Goal: Task Accomplishment & Management: Use online tool/utility

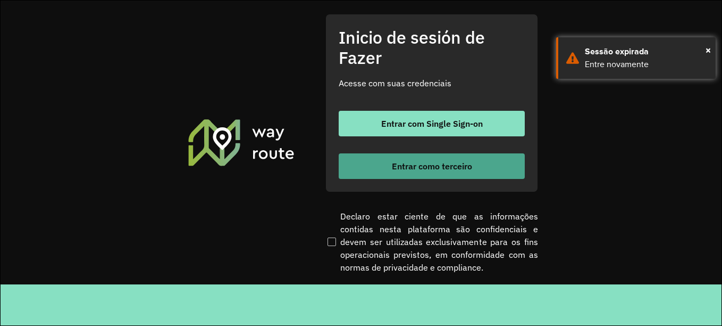
click at [449, 170] on font "Entrar como terceiro" at bounding box center [432, 166] width 80 height 11
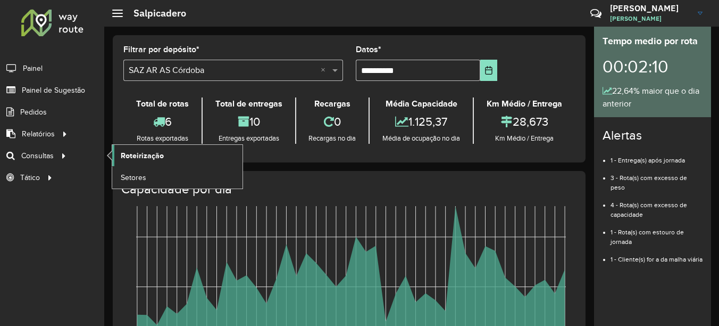
click at [152, 161] on link "Roteirização" at bounding box center [177, 155] width 130 height 21
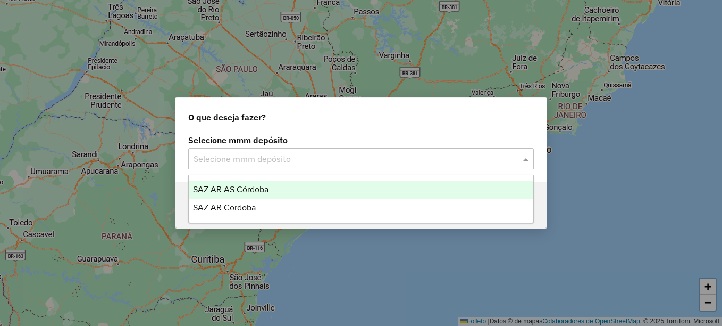
click at [267, 163] on input "text" at bounding box center [351, 159] width 314 height 13
click at [265, 193] on span "SAZ AR AS Córdoba" at bounding box center [231, 189] width 76 height 9
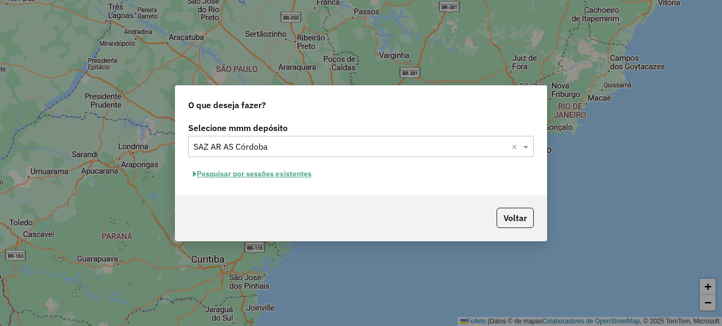
click at [261, 173] on font "Pesquisar por sessões existentes" at bounding box center [254, 174] width 115 height 10
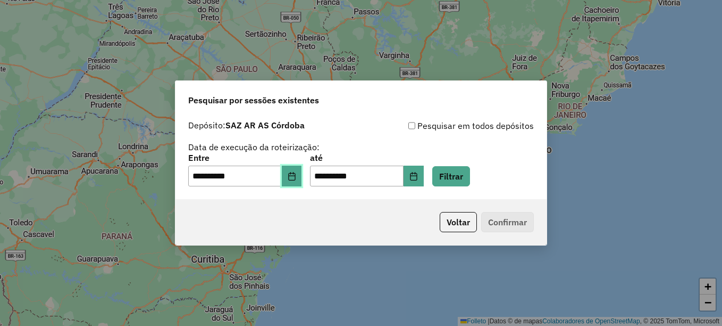
click at [302, 179] on button "Elija la fecha" at bounding box center [292, 175] width 20 height 21
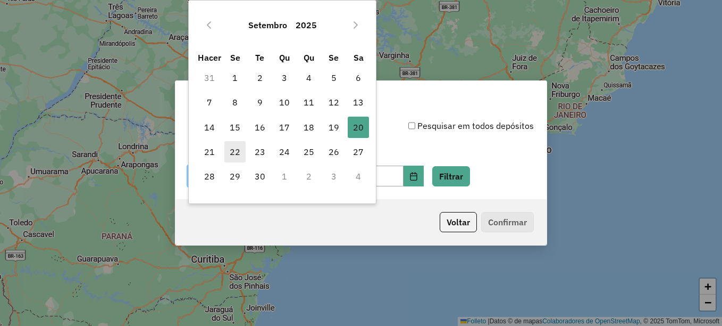
click at [239, 152] on font "22" at bounding box center [235, 151] width 11 height 13
type input "**********"
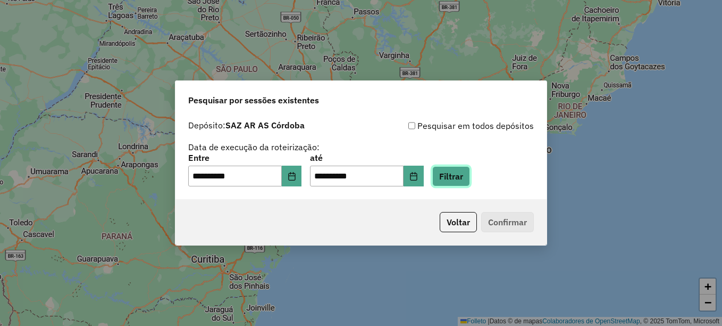
click at [463, 176] on button "Filtrar" at bounding box center [451, 176] width 38 height 20
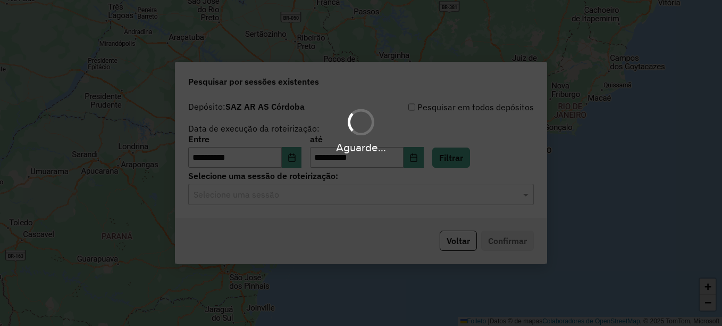
click at [304, 197] on input "text" at bounding box center [351, 194] width 314 height 13
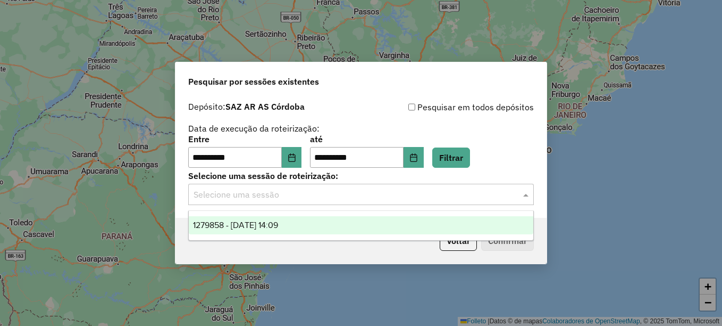
click at [274, 224] on span "1279858 - 22/09/2025 14:09" at bounding box center [235, 224] width 85 height 9
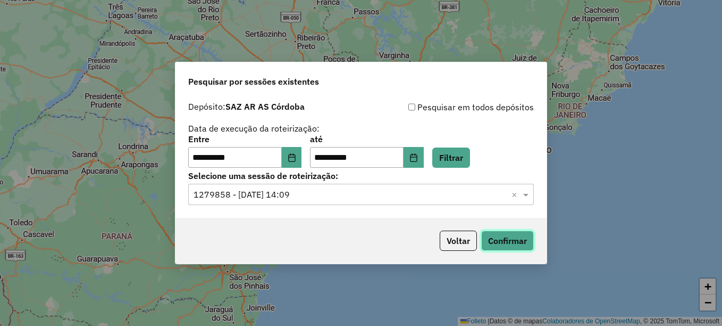
click at [513, 235] on button "Confirmar" at bounding box center [507, 240] width 53 height 20
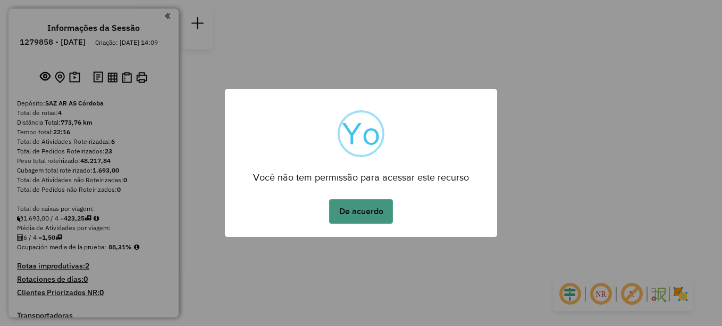
click at [358, 205] on button "De acuerdo" at bounding box center [361, 211] width 64 height 24
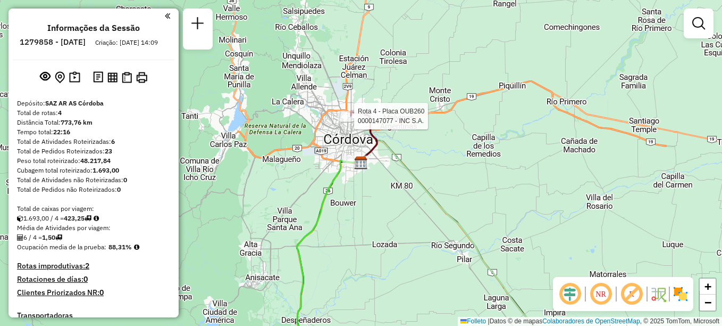
select select "**********"
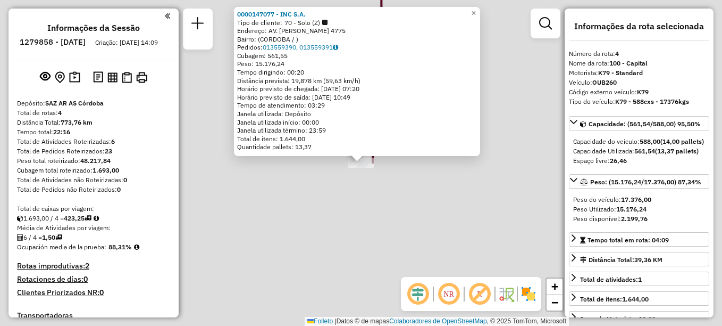
scroll to position [298, 0]
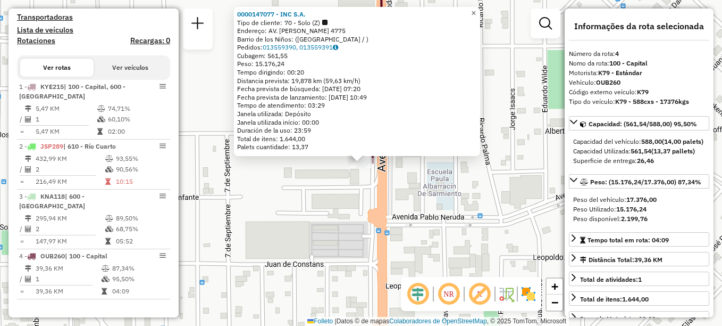
click at [476, 9] on span "×" at bounding box center [473, 13] width 5 height 9
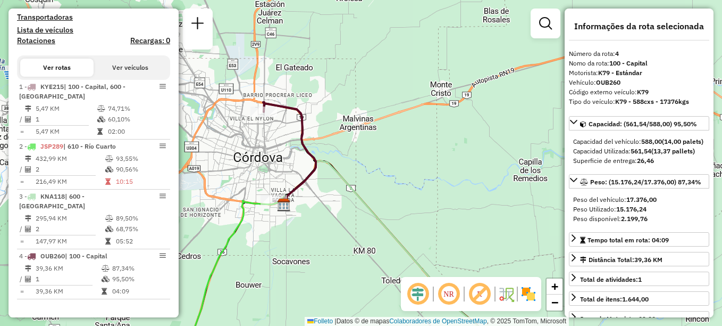
click at [277, 203] on img at bounding box center [284, 205] width 14 height 14
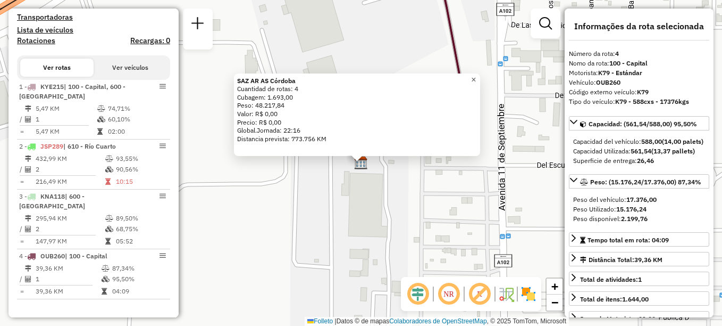
click at [476, 78] on span "×" at bounding box center [473, 79] width 5 height 9
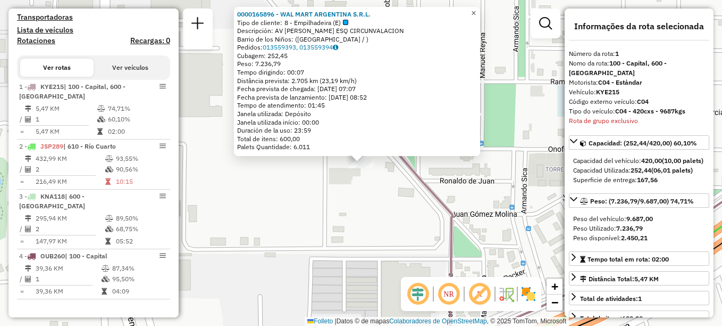
click at [476, 11] on span "×" at bounding box center [473, 13] width 5 height 9
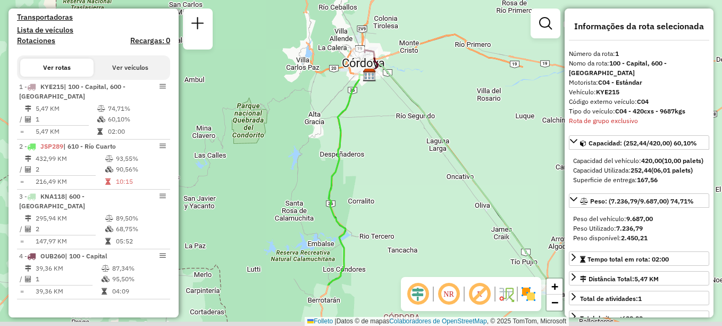
drag, startPoint x: 338, startPoint y: 198, endPoint x: 391, endPoint y: 41, distance: 165.7
click at [392, 43] on div "Janela de atendimento Grade de atendimento Capacidade Transportadoras Veículos …" at bounding box center [361, 163] width 722 height 326
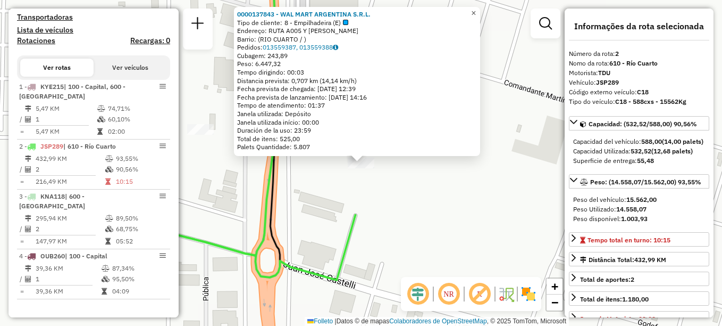
click at [476, 9] on span "×" at bounding box center [473, 13] width 5 height 9
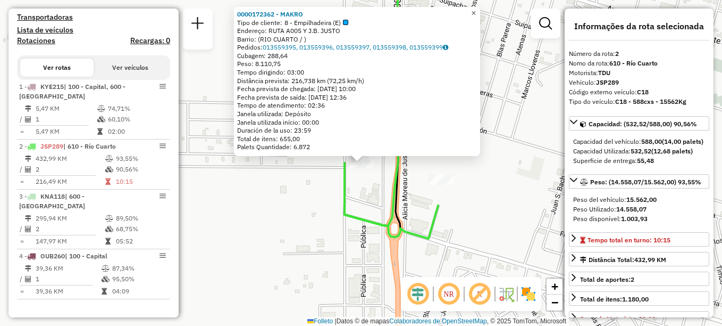
click at [476, 10] on span "×" at bounding box center [473, 13] width 5 height 9
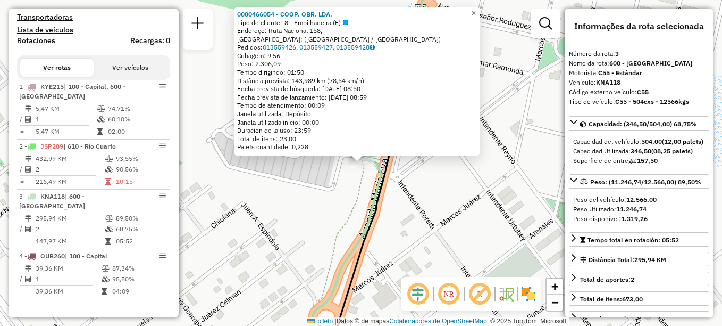
click at [476, 9] on span "×" at bounding box center [473, 13] width 5 height 9
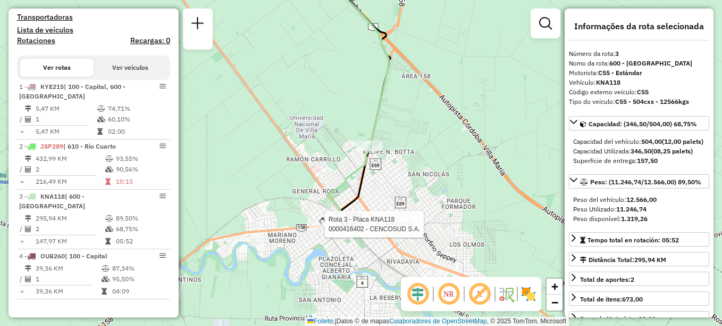
click at [316, 229] on div at bounding box center [321, 224] width 27 height 11
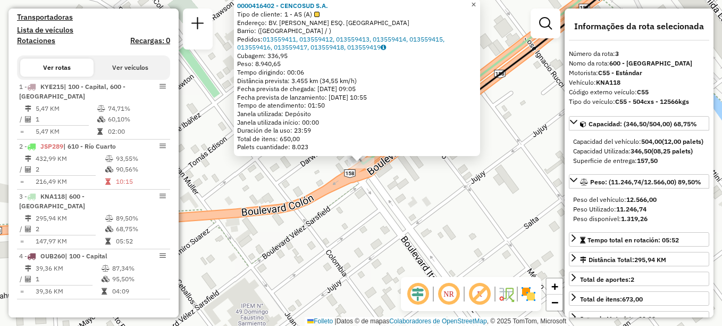
click at [476, 4] on span "×" at bounding box center [473, 4] width 5 height 9
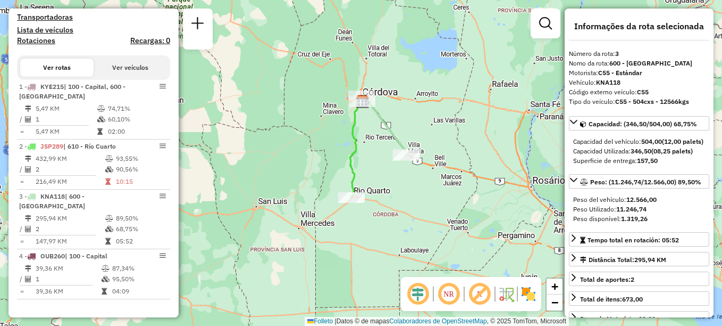
drag, startPoint x: 355, startPoint y: 249, endPoint x: 397, endPoint y: 196, distance: 67.9
click at [397, 196] on div "Janela de atendimento Grade de atendimento Capacidade Transportadoras Veículos …" at bounding box center [361, 163] width 722 height 326
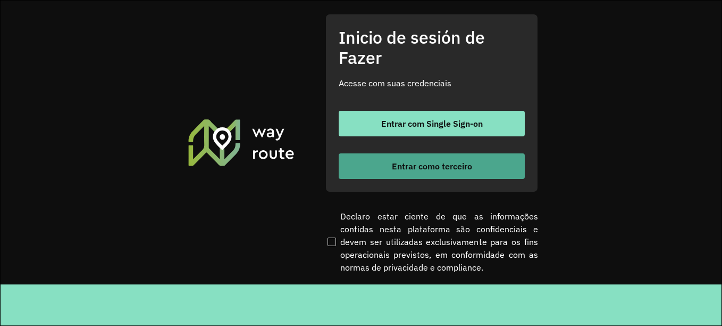
click at [437, 162] on font "Entrar como terceiro" at bounding box center [432, 166] width 80 height 11
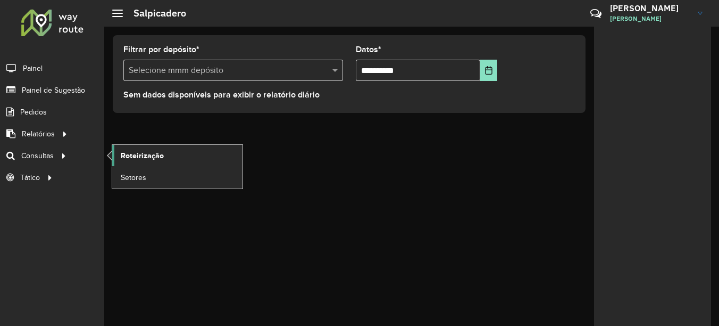
click at [134, 154] on span "Roteirização" at bounding box center [142, 155] width 43 height 11
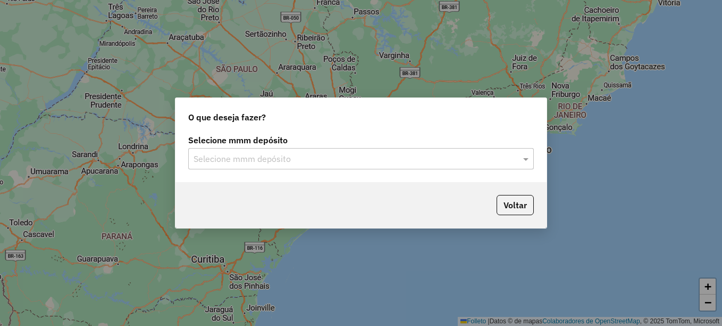
click at [303, 156] on input "text" at bounding box center [351, 159] width 314 height 13
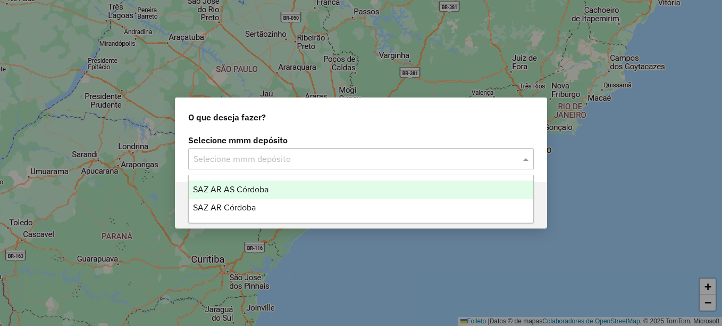
click at [262, 184] on div "SAZ AR AS Córdoba" at bounding box center [361, 189] width 345 height 18
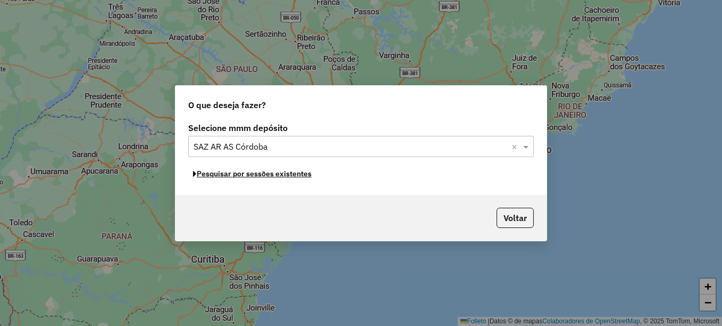
click at [269, 175] on font "Pesquisar por sessões existentes" at bounding box center [254, 174] width 115 height 10
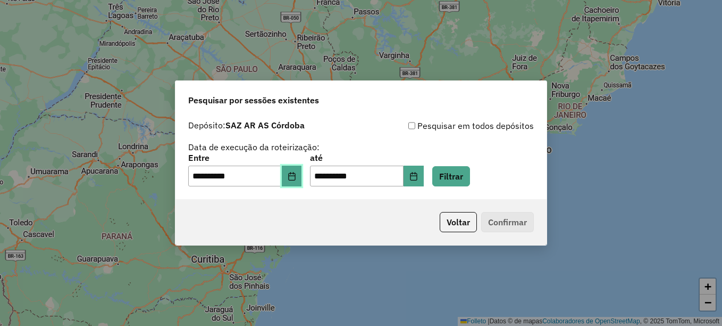
click at [296, 178] on icon "Elija la fecha" at bounding box center [292, 176] width 9 height 9
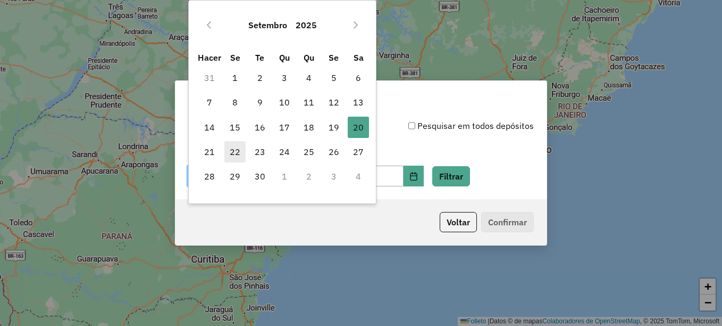
click at [230, 150] on font "22" at bounding box center [235, 151] width 11 height 13
type input "**********"
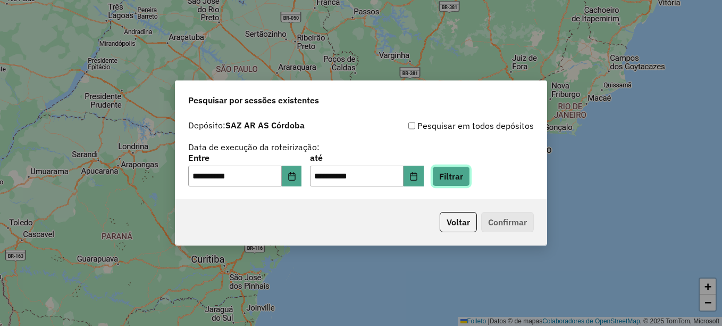
click at [467, 176] on button "Filtrar" at bounding box center [451, 176] width 38 height 20
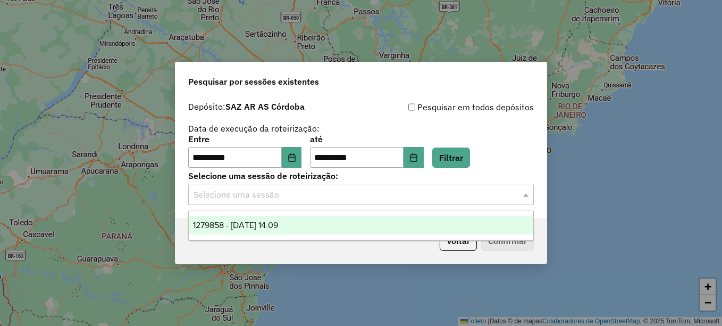
click at [310, 201] on input "text" at bounding box center [351, 194] width 314 height 13
click at [278, 220] on span "1279858 - 22/09/2025 14:09" at bounding box center [235, 224] width 85 height 9
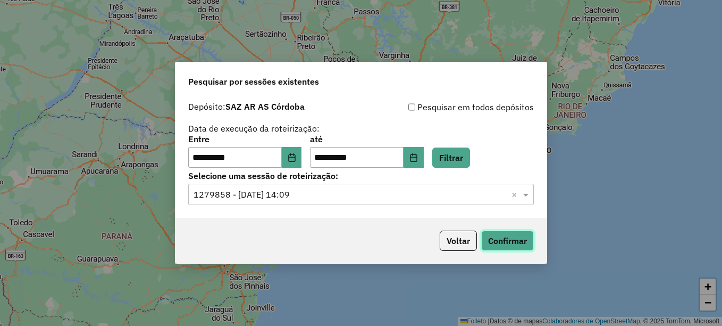
click at [494, 235] on button "Confirmar" at bounding box center [507, 240] width 53 height 20
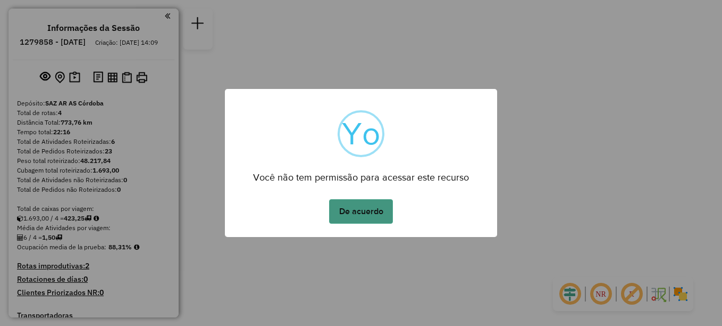
click at [357, 214] on button "De acuerdo" at bounding box center [361, 211] width 64 height 24
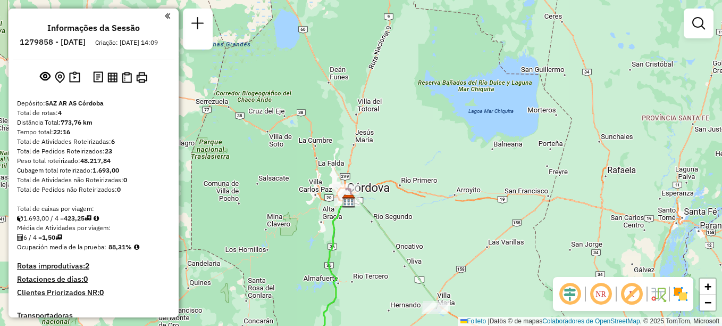
drag, startPoint x: 352, startPoint y: 255, endPoint x: 360, endPoint y: 144, distance: 110.9
click at [360, 170] on div "Janela de atendimento Grade de atendimento Capacidade Transportadoras Veículos …" at bounding box center [361, 163] width 722 height 326
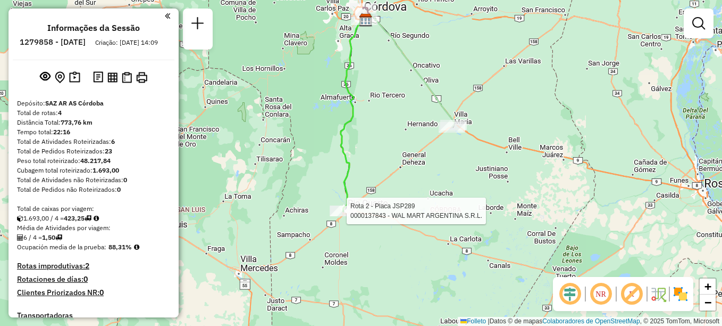
select select "**********"
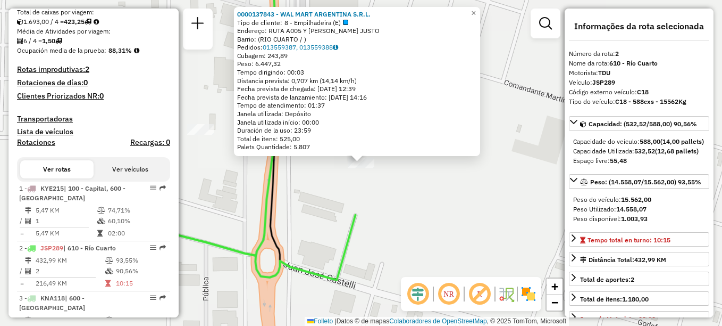
scroll to position [298, 0]
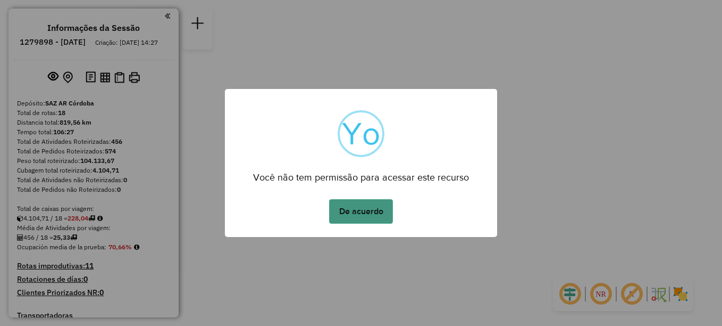
click at [368, 212] on button "De acuerdo" at bounding box center [361, 211] width 64 height 24
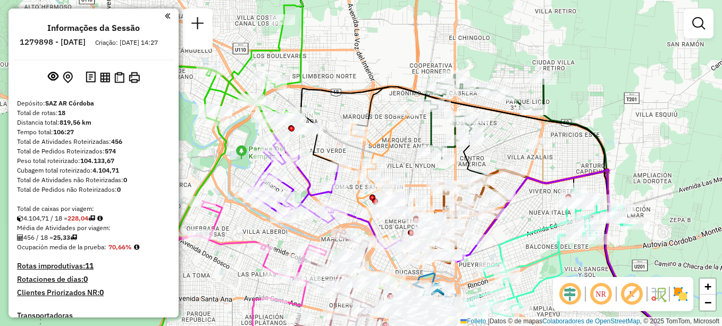
drag, startPoint x: 470, startPoint y: 117, endPoint x: 345, endPoint y: 91, distance: 128.2
click at [345, 91] on icon at bounding box center [480, 209] width 358 height 245
select select "**********"
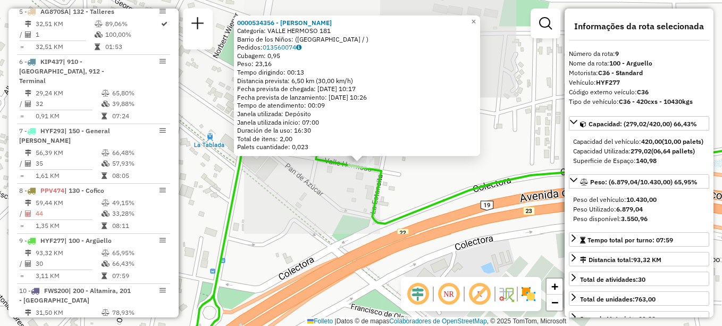
scroll to position [827, 0]
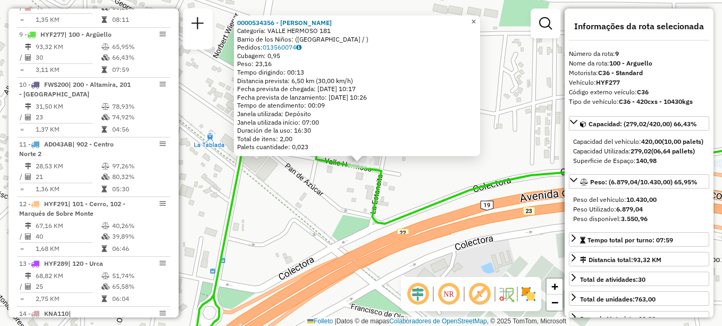
click at [476, 22] on span "×" at bounding box center [473, 21] width 5 height 9
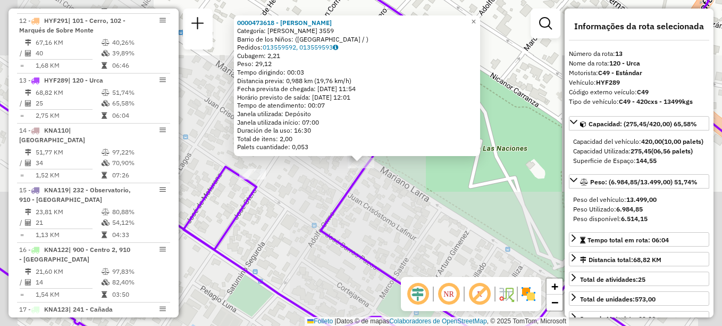
scroll to position [1055, 0]
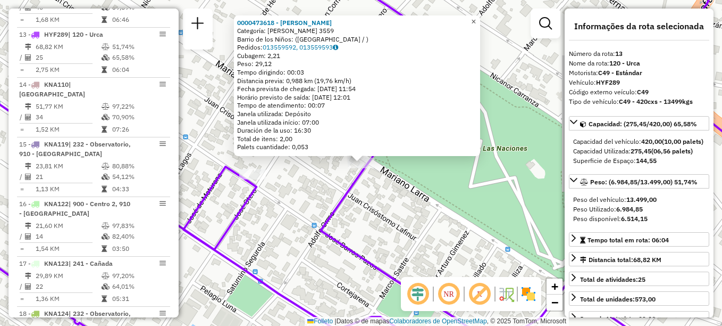
click at [476, 17] on span "×" at bounding box center [473, 21] width 5 height 9
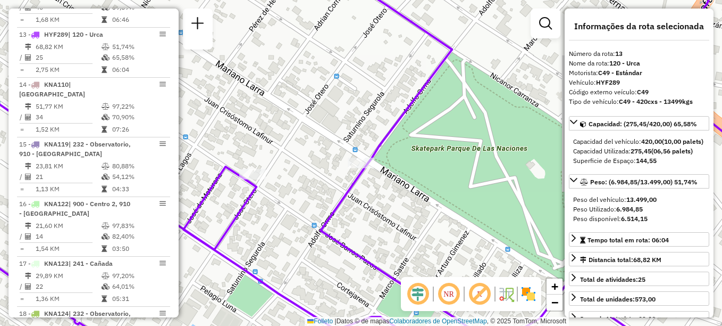
drag, startPoint x: 317, startPoint y: 160, endPoint x: 270, endPoint y: 190, distance: 56.5
click at [270, 190] on div "Janela de atendimento Grade de atendimento Capacidade Transportadoras Veículos …" at bounding box center [361, 163] width 722 height 326
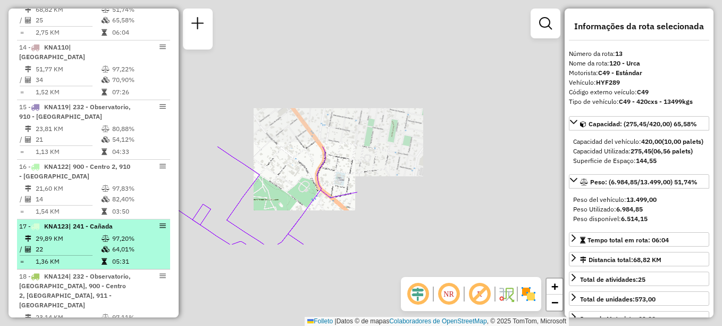
scroll to position [1113, 0]
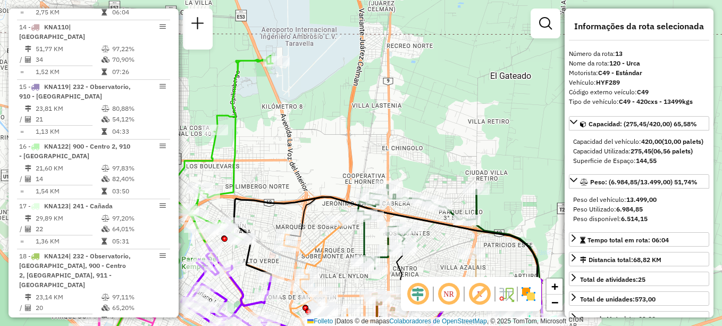
click at [462, 51] on div "Rota 4 - Plaça AG870PZ 0000459339 - [PERSON_NAME] de atendimento Grade de atend…" at bounding box center [361, 163] width 722 height 326
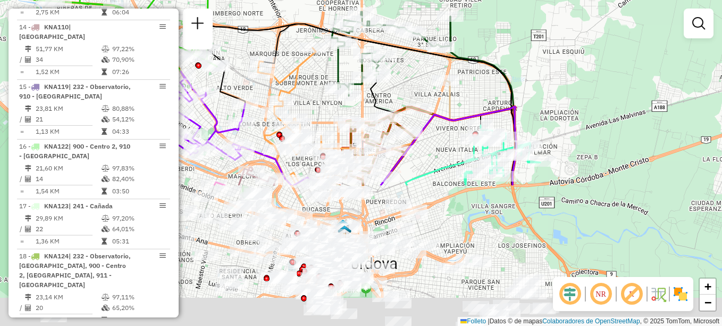
drag, startPoint x: 354, startPoint y: 140, endPoint x: 329, endPoint y: 2, distance: 140.5
click at [329, 2] on div "Janela de atendimento Grade de atendimento Capacidade Transportadoras Veículos …" at bounding box center [361, 163] width 722 height 326
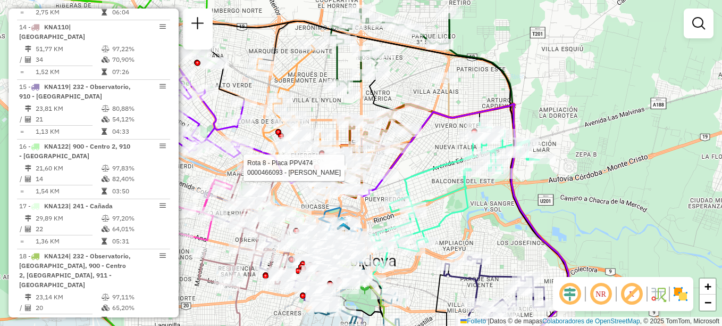
select select "**********"
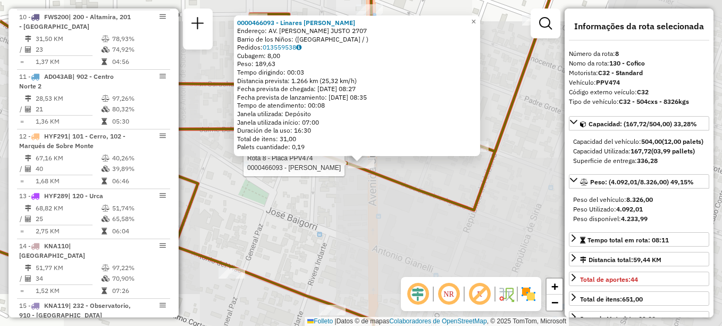
scroll to position [777, 0]
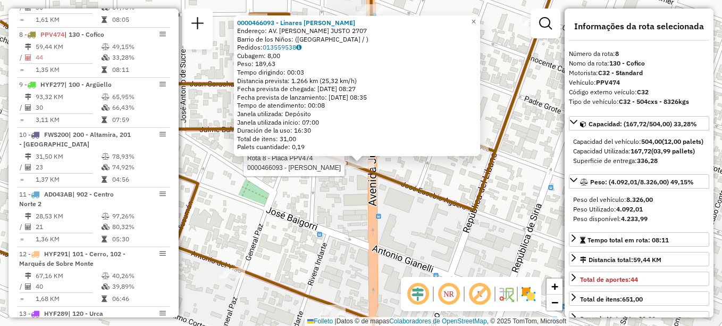
click at [372, 239] on div "Rota 8 - Placa PPV474 0000466093 - [PERSON_NAME] 0000466093 - Linares [PERSON_N…" at bounding box center [361, 163] width 722 height 326
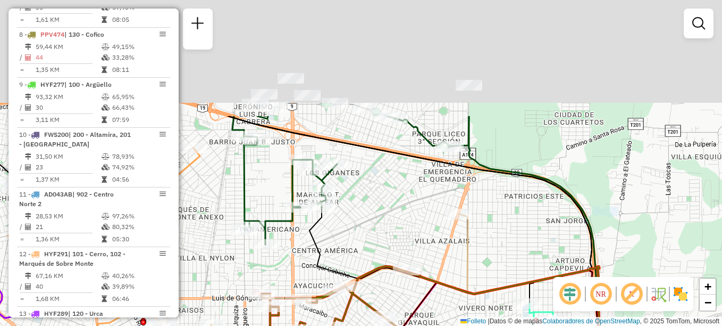
drag, startPoint x: 374, startPoint y: 157, endPoint x: 372, endPoint y: 264, distance: 107.5
click at [372, 264] on div "Janela de atendimento Grade de atendimento Capacidade Transportadoras Veículos …" at bounding box center [361, 163] width 722 height 326
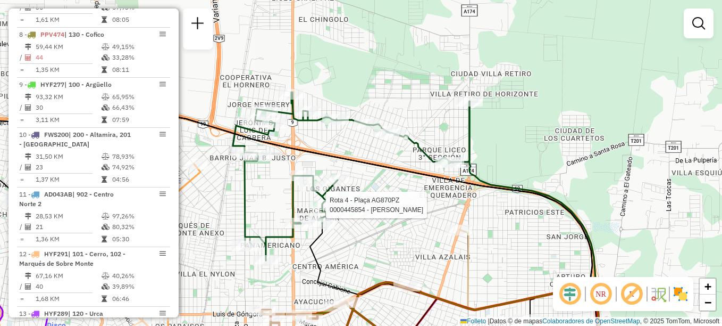
click at [326, 210] on div at bounding box center [323, 204] width 27 height 11
select select "**********"
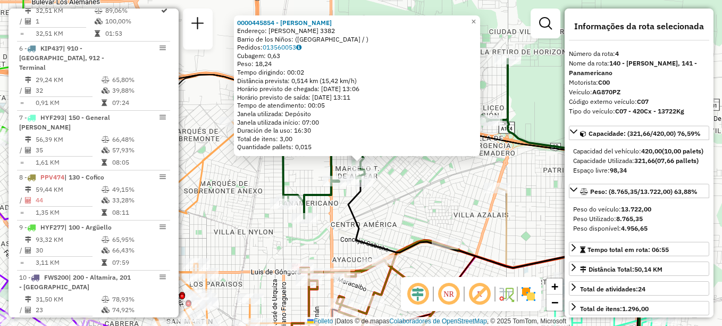
scroll to position [557, 0]
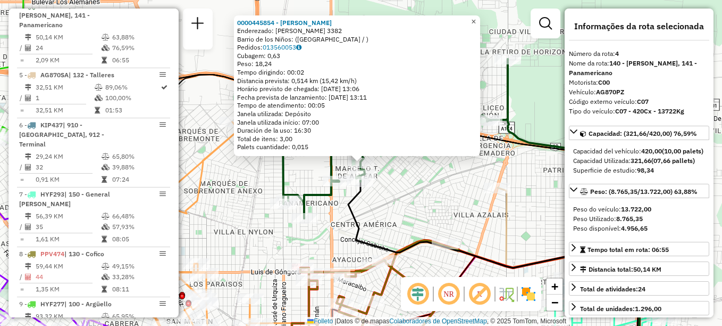
click at [476, 18] on link "×" at bounding box center [474, 21] width 13 height 13
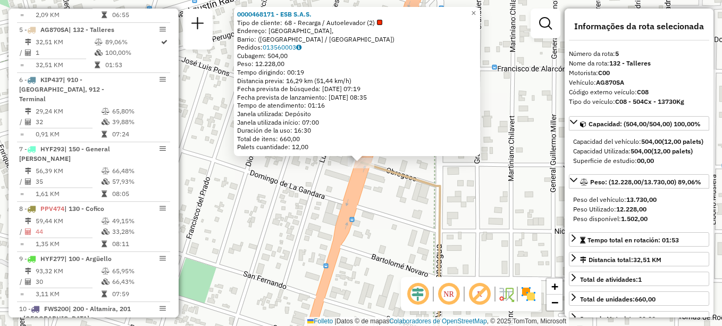
scroll to position [617, 0]
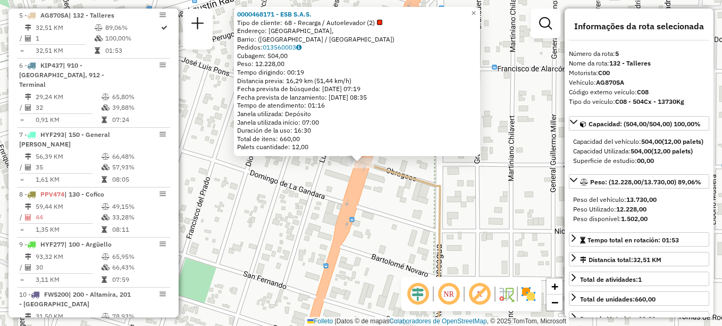
drag, startPoint x: 447, startPoint y: 234, endPoint x: 335, endPoint y: 131, distance: 152.8
click at [335, 133] on div "0000468171 - ESB S.A.S. Tipo de cliente: 68 - Recarga / Autoelevador (2) Endere…" at bounding box center [361, 163] width 722 height 326
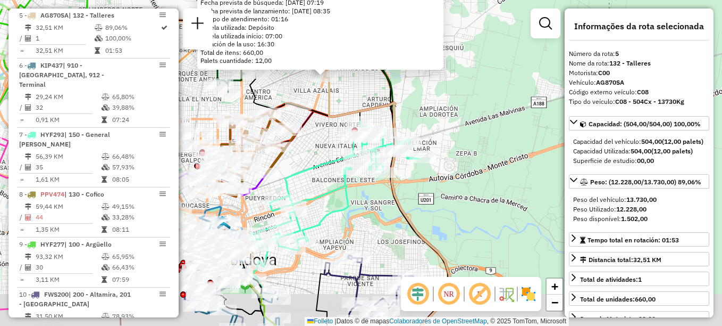
drag, startPoint x: 417, startPoint y: 119, endPoint x: 456, endPoint y: 63, distance: 68.0
click at [456, 63] on div "0000468171 - ESB S.A.S. Tipo de cliente: 68 - Recarga / Autoelevador (2) Endere…" at bounding box center [361, 163] width 722 height 326
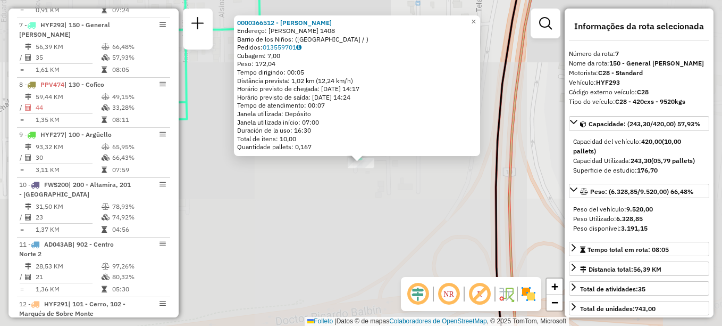
scroll to position [727, 0]
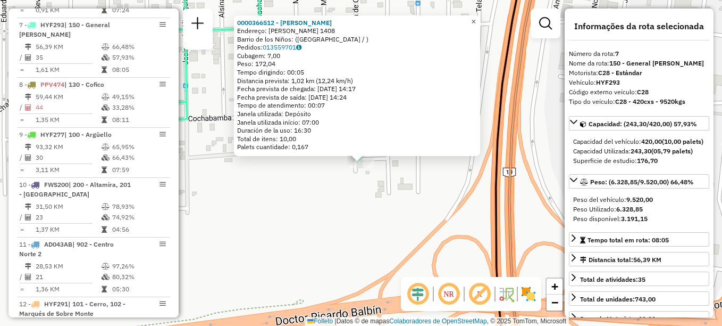
click at [476, 21] on span "×" at bounding box center [473, 21] width 5 height 9
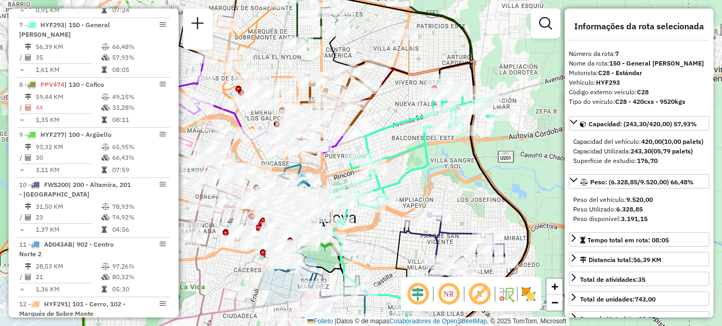
drag, startPoint x: 370, startPoint y: 181, endPoint x: 411, endPoint y: 177, distance: 40.7
click at [411, 177] on icon at bounding box center [414, 151] width 169 height 145
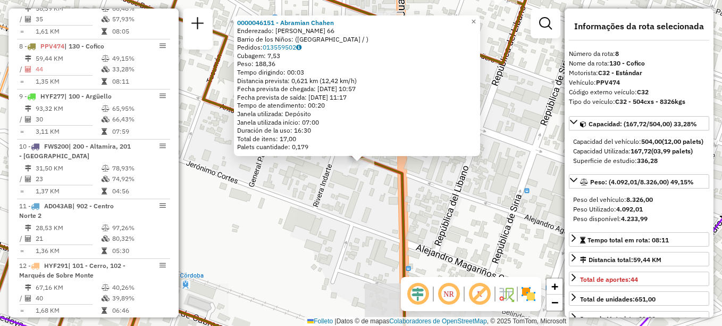
scroll to position [777, 0]
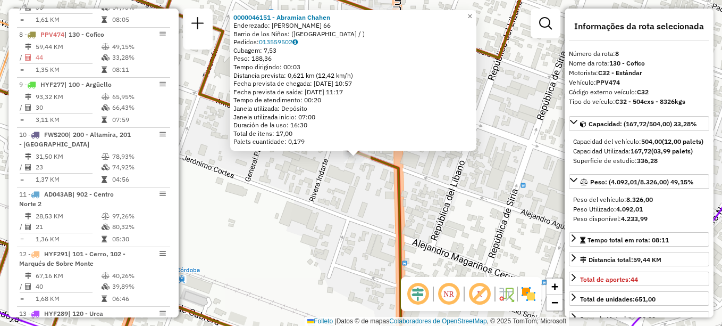
drag, startPoint x: 370, startPoint y: 246, endPoint x: 324, endPoint y: 206, distance: 61.1
click at [324, 206] on div "0000046151 - Abramian Chahen Enderezado: ANTONIO DEL VISO 66 Barrio de los Niño…" at bounding box center [361, 163] width 722 height 326
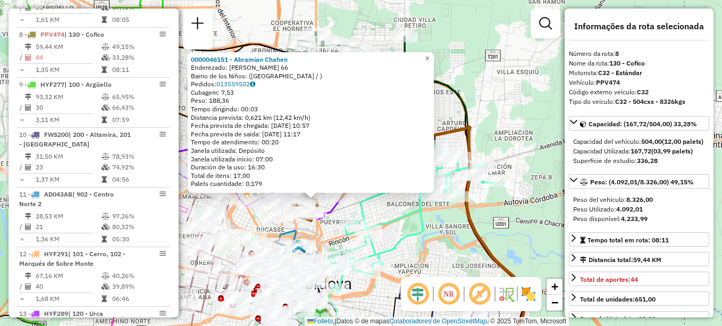
click at [374, 218] on div "0000046151 - Abramian Chahen Enderezado: ANTONIO DEL VISO 66 Barrio de los Niño…" at bounding box center [361, 163] width 722 height 326
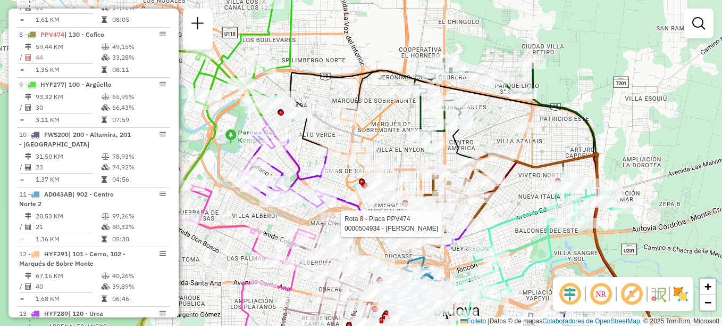
drag, startPoint x: 351, startPoint y: 202, endPoint x: 498, endPoint y: 278, distance: 165.8
click at [479, 229] on div at bounding box center [469, 223] width 27 height 11
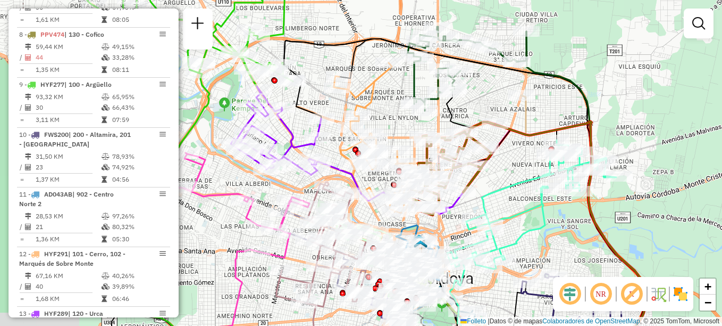
drag, startPoint x: 402, startPoint y: 166, endPoint x: 370, endPoint y: 109, distance: 66.2
click at [370, 109] on icon at bounding box center [374, 138] width 81 height 150
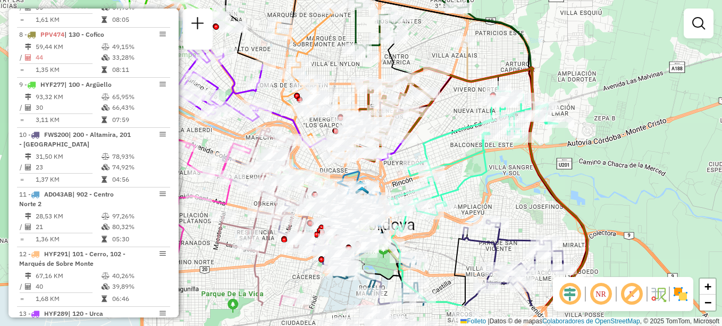
drag, startPoint x: 514, startPoint y: 137, endPoint x: 437, endPoint y: 76, distance: 98.4
click at [437, 76] on div "Rota 8 - Placa PPV474 0000468610 - [PERSON_NAME] Janela de atendimento Grade de…" at bounding box center [361, 163] width 722 height 326
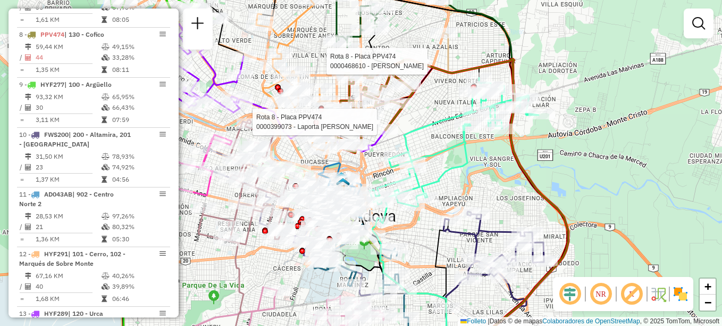
select select "**********"
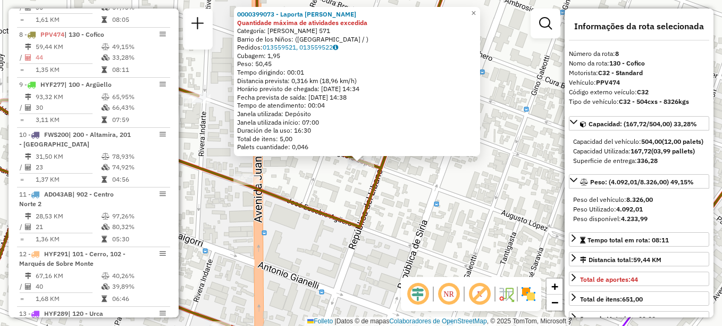
click at [439, 156] on div "0000399073 - Laporta [PERSON_NAME] Quantidade máxima de atividades excedida Cat…" at bounding box center [361, 163] width 722 height 326
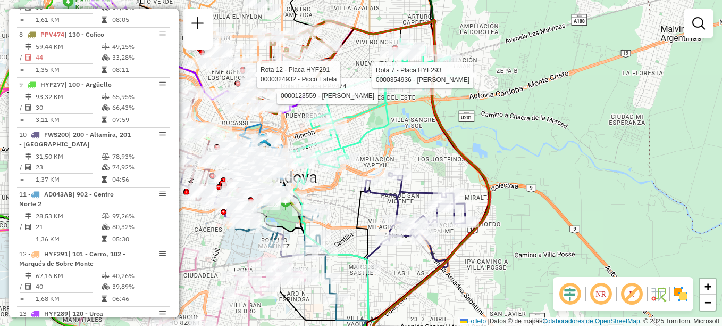
click at [470, 80] on div at bounding box center [463, 75] width 27 height 11
select select "**********"
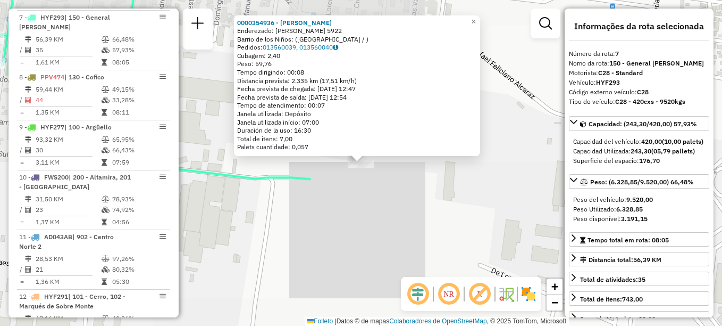
scroll to position [727, 0]
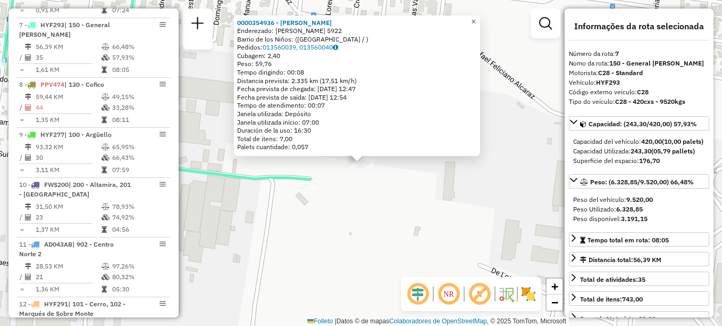
click at [476, 21] on span "×" at bounding box center [473, 21] width 5 height 9
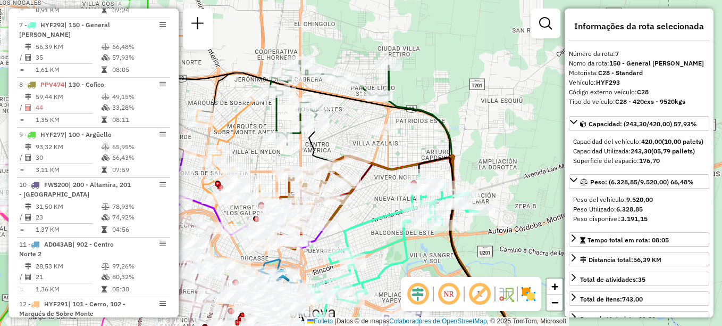
drag, startPoint x: 389, startPoint y: 249, endPoint x: 517, endPoint y: 119, distance: 182.8
click at [479, 174] on icon at bounding box center [394, 246] width 169 height 145
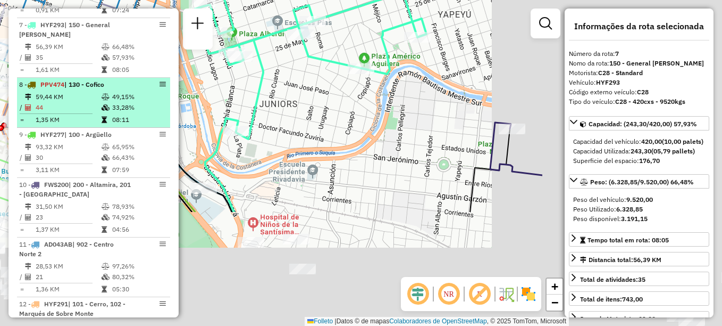
drag, startPoint x: 235, startPoint y: 133, endPoint x: 143, endPoint y: 65, distance: 114.5
click at [143, 65] on hb-router-mapa "Informações da Sessão 1279898 - [DATE] Criação: [DATE] 14:27 Depósito: SAZ AR C…" at bounding box center [361, 163] width 722 height 326
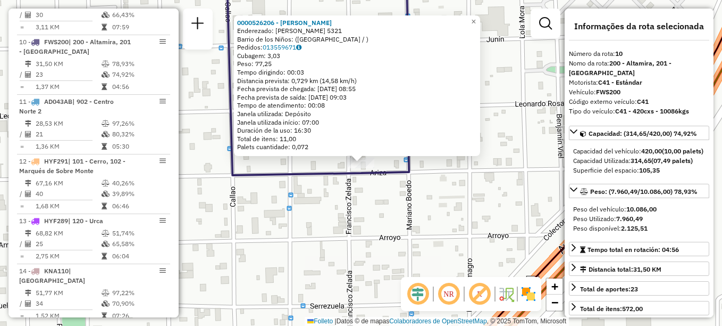
scroll to position [877, 0]
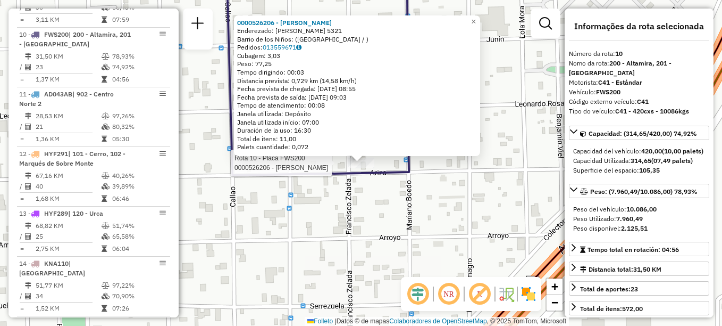
click at [290, 224] on div "Rota 10 - Placa FWS200 0000526206 - [PERSON_NAME] 0000526206 - [PERSON_NAME]: […" at bounding box center [361, 163] width 722 height 326
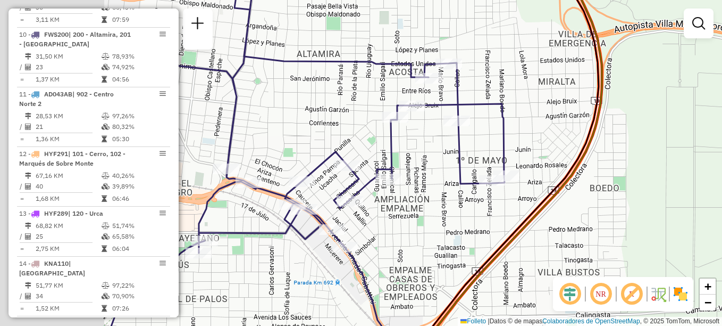
drag, startPoint x: 309, startPoint y: 247, endPoint x: 537, endPoint y: 207, distance: 231.1
click at [527, 210] on div "Janela de atendimento Grade de atendimento Capacidade Transportadoras Veículos …" at bounding box center [361, 163] width 722 height 326
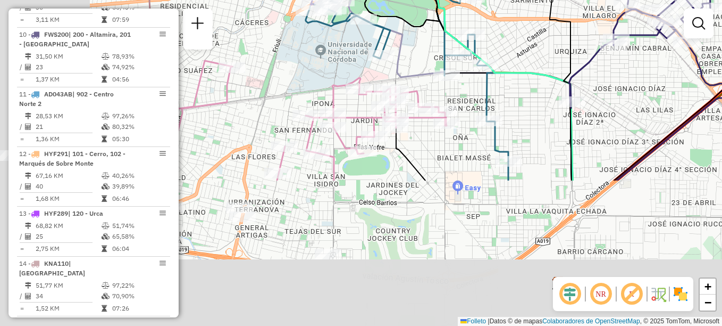
drag, startPoint x: 403, startPoint y: 249, endPoint x: 615, endPoint y: 71, distance: 276.8
click at [615, 71] on div "Janela de atendimento Grade de atendimento Capacidade Transportadoras Veículos …" at bounding box center [361, 163] width 722 height 326
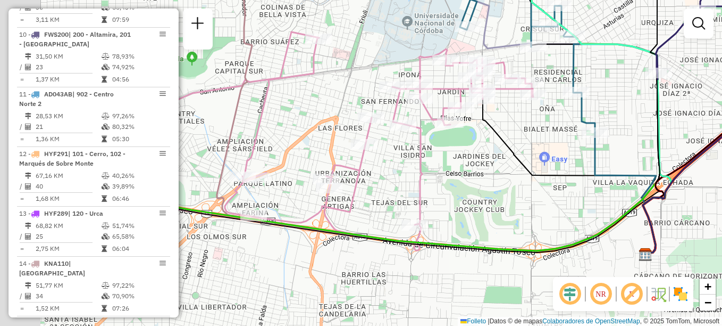
drag, startPoint x: 422, startPoint y: 179, endPoint x: 549, endPoint y: 145, distance: 131.7
click at [549, 145] on icon at bounding box center [569, 176] width 173 height 155
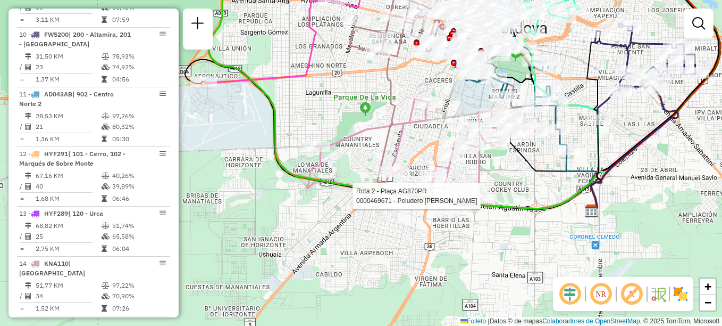
select select "**********"
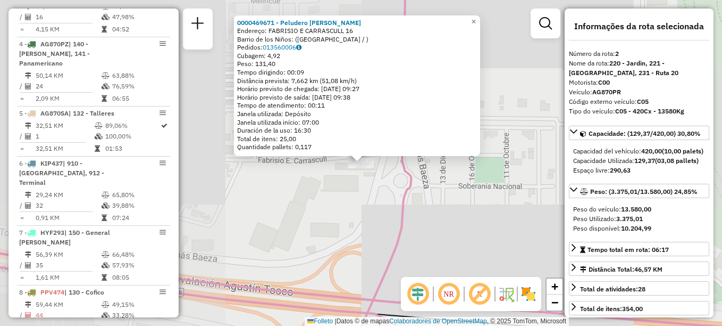
scroll to position [429, 0]
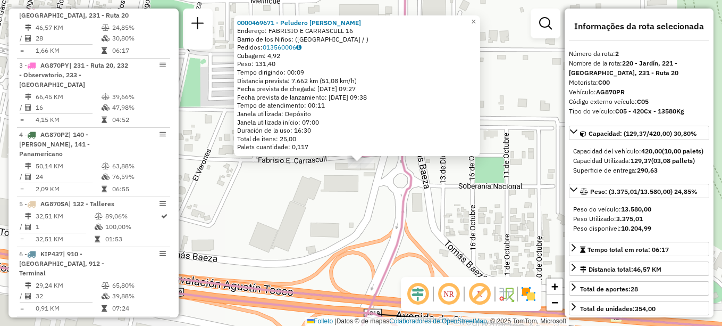
drag, startPoint x: 433, startPoint y: 203, endPoint x: 449, endPoint y: 210, distance: 18.1
click at [441, 209] on div "Rota 2 - Plaça AG870PR 0000469671 - Peludero Matías [PERSON_NAME] 0000469671 - …" at bounding box center [361, 163] width 722 height 326
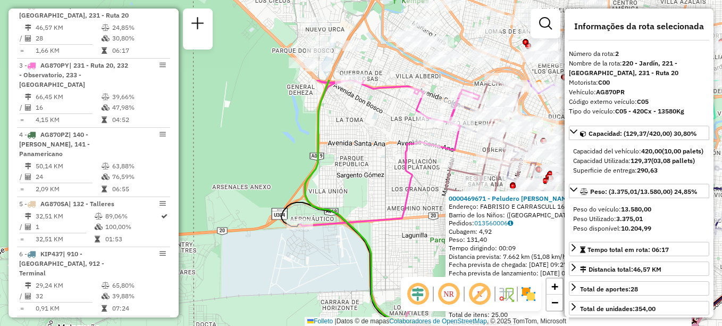
drag, startPoint x: 279, startPoint y: 144, endPoint x: 386, endPoint y: 248, distance: 149.3
click at [386, 248] on div "0000469671 - Peludero [PERSON_NAME]: [STREET_ADDRESS] Pedidos: 013560006 Cubage…" at bounding box center [361, 163] width 722 height 326
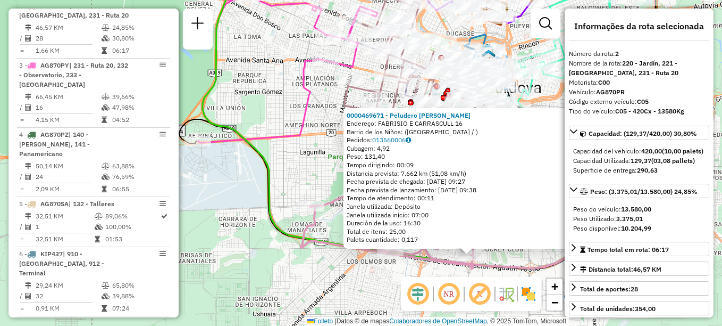
drag, startPoint x: 348, startPoint y: 150, endPoint x: 246, endPoint y: 67, distance: 131.6
click at [246, 67] on div "0000469671 - Peludero [PERSON_NAME]: [STREET_ADDRESS] Pedidos: 013560006 Cubage…" at bounding box center [361, 163] width 722 height 326
click at [306, 195] on div "0000469671 - Peludero [PERSON_NAME]: [STREET_ADDRESS] Pedidos: 013560006 Cubage…" at bounding box center [361, 163] width 722 height 326
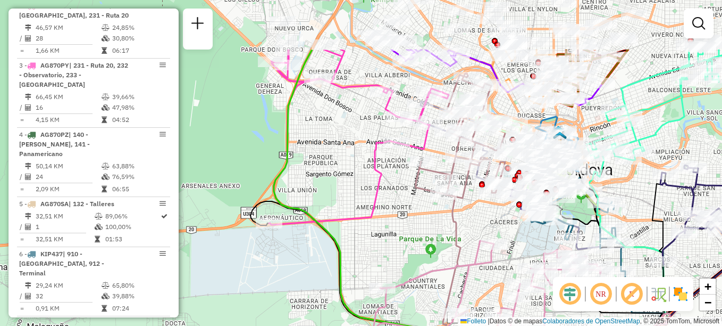
drag, startPoint x: 332, startPoint y: 175, endPoint x: 403, endPoint y: 257, distance: 108.6
click at [403, 257] on div "Janela de atendimento Grade de atendimento Capacidade Transportadoras Veículos …" at bounding box center [361, 163] width 722 height 326
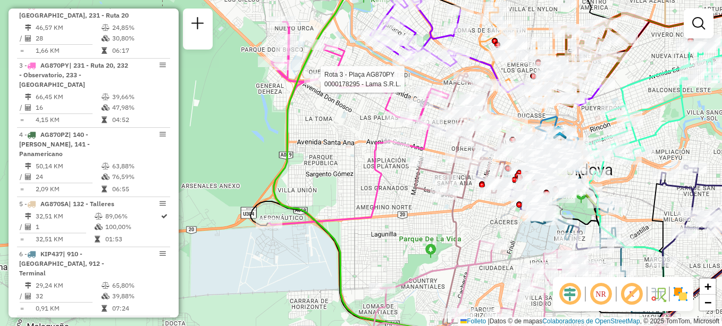
select select "**********"
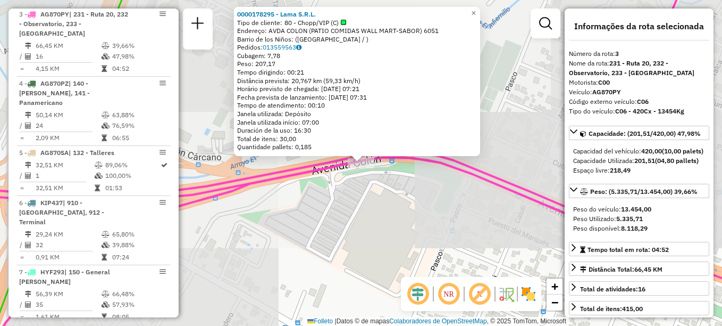
scroll to position [488, 0]
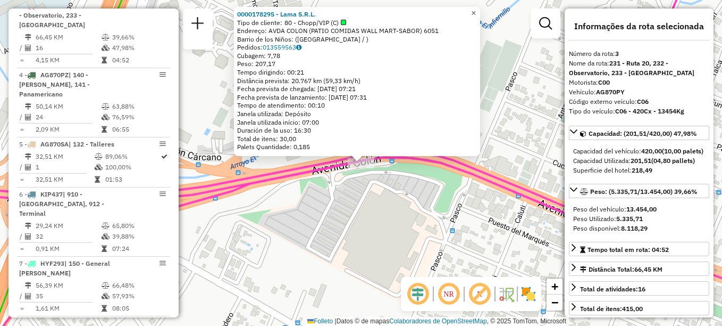
click at [476, 10] on span "×" at bounding box center [473, 13] width 5 height 9
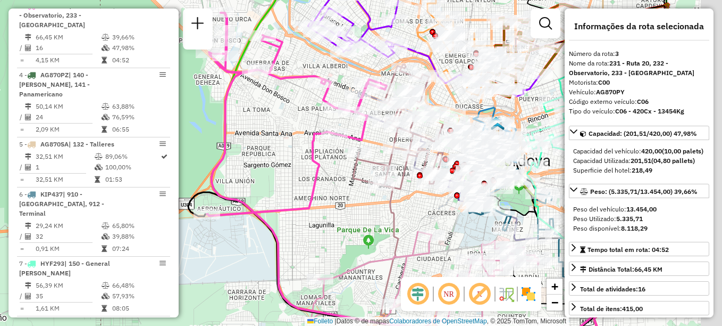
drag, startPoint x: 468, startPoint y: 226, endPoint x: 347, endPoint y: 195, distance: 124.5
click at [347, 195] on div "Janela de atendimento Grade de atendimento Capacidade Transportadoras Veículos …" at bounding box center [361, 163] width 722 height 326
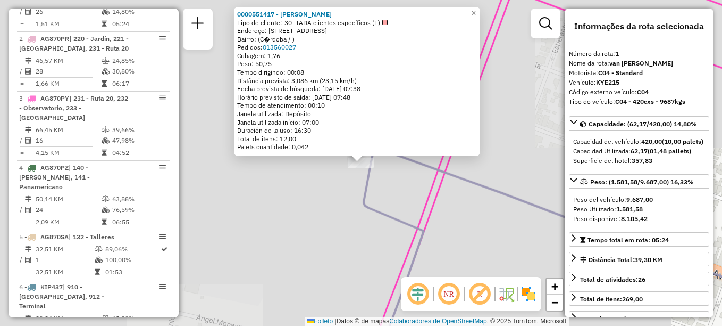
scroll to position [379, 0]
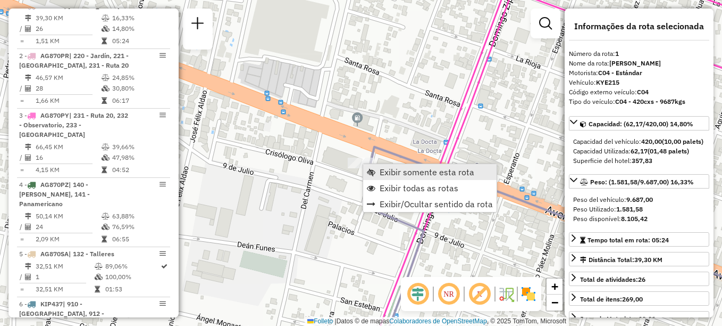
click at [395, 171] on span "Exibir somente esta rota" at bounding box center [427, 172] width 95 height 9
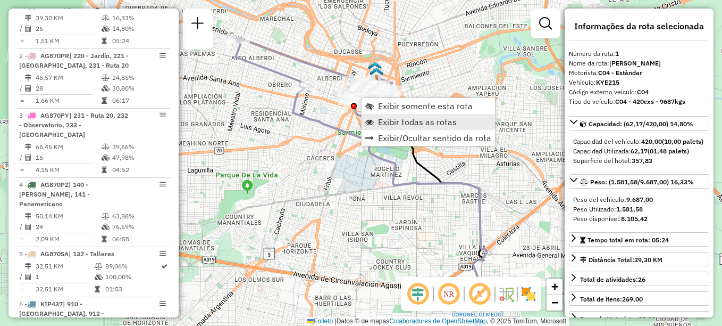
click at [404, 124] on span "Exibir todas as rotas" at bounding box center [417, 122] width 79 height 9
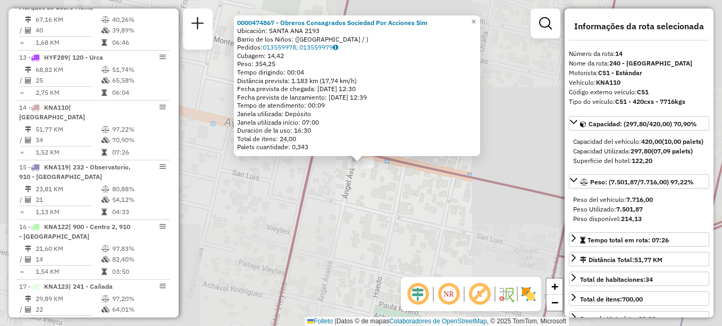
scroll to position [1105, 0]
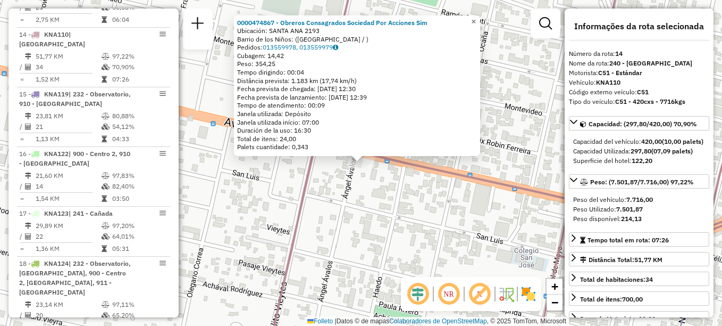
click at [476, 18] on span "×" at bounding box center [473, 21] width 5 height 9
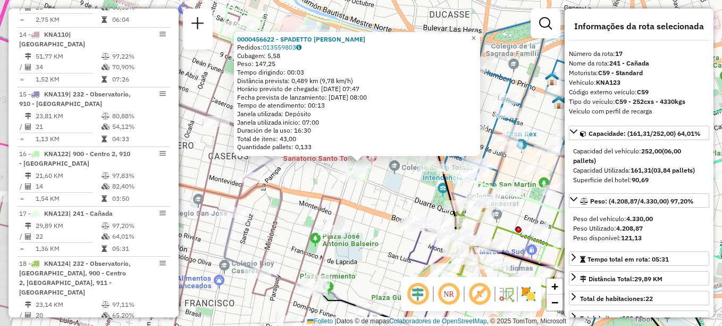
scroll to position [1113, 0]
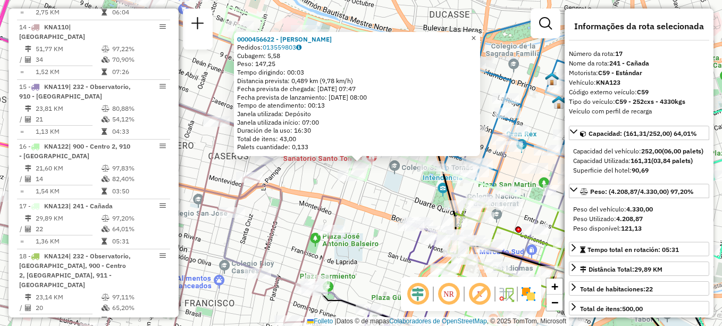
click at [476, 34] on span "×" at bounding box center [473, 38] width 5 height 9
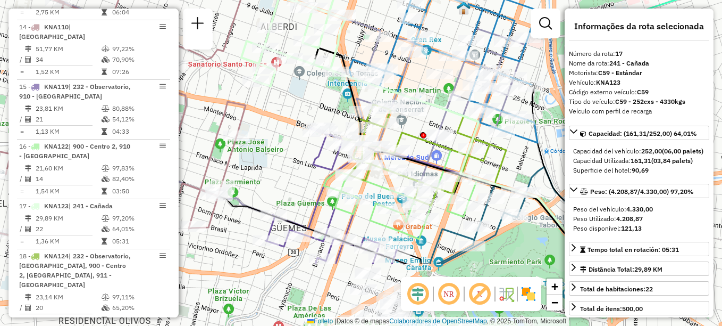
drag, startPoint x: 385, startPoint y: 140, endPoint x: 325, endPoint y: 78, distance: 86.5
click at [324, 77] on div at bounding box center [336, 71] width 27 height 11
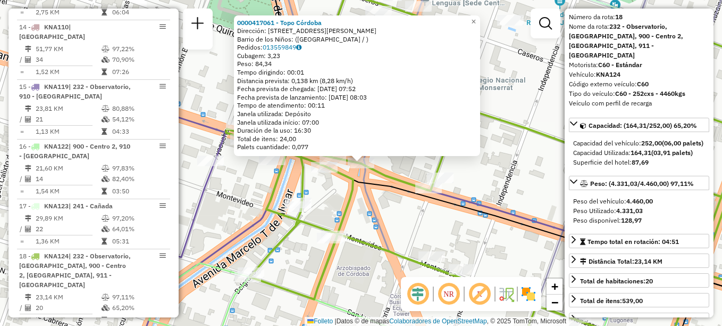
scroll to position [53, 0]
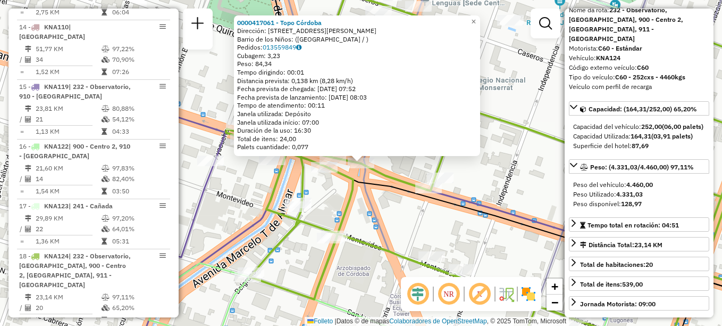
click at [384, 208] on div "0000417061 - Topo [GEOGRAPHIC_DATA] Dirección: [STREET_ADDRESS] Pedidos: 013559…" at bounding box center [361, 163] width 722 height 326
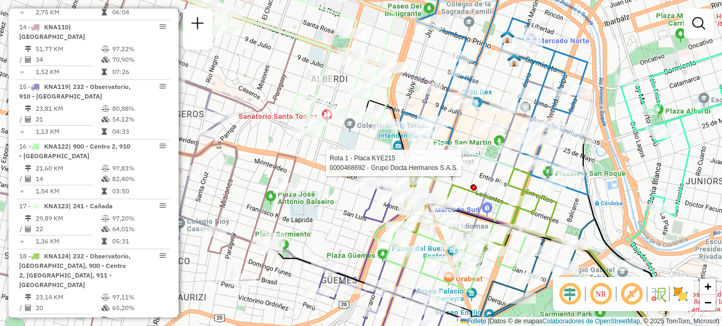
select select "**********"
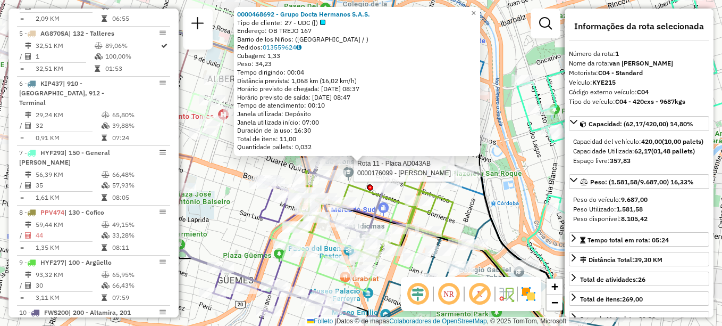
scroll to position [379, 0]
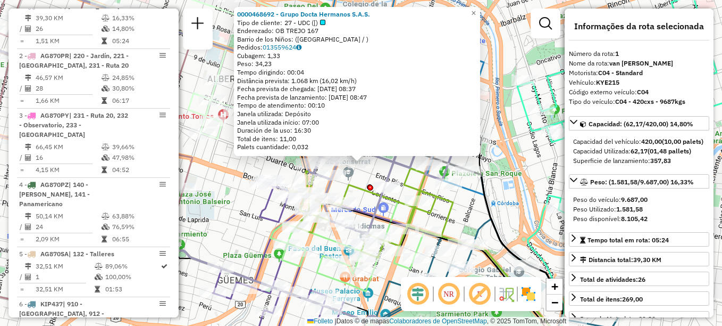
click at [538, 152] on div "0000468692 - Grupo Docta Hermanos S.A.S. Tipo de cliente: 27 - UDC ([) Endereza…" at bounding box center [361, 163] width 722 height 326
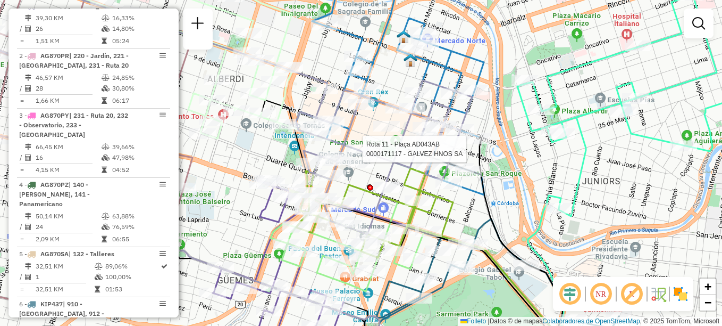
select select "**********"
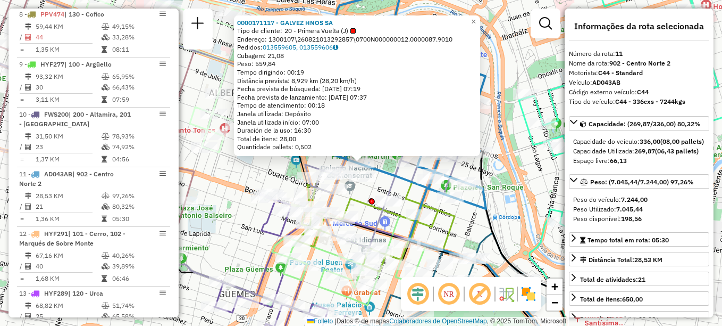
scroll to position [936, 0]
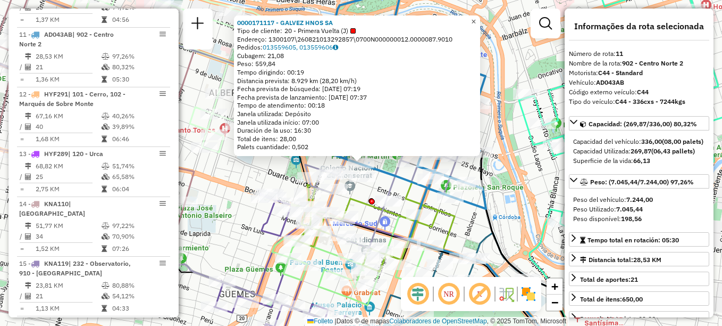
click at [476, 20] on span "×" at bounding box center [473, 21] width 5 height 9
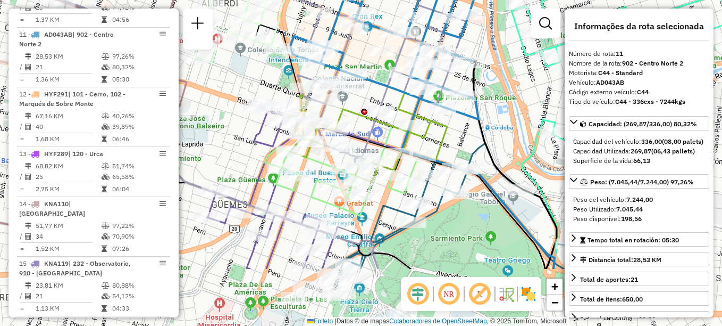
drag, startPoint x: 439, startPoint y: 97, endPoint x: 427, endPoint y: -5, distance: 103.4
click at [427, 0] on html "Aguarde... Pop-up bloqueado! Seu navegador bloqueou automáticamente a abertura …" at bounding box center [361, 163] width 722 height 326
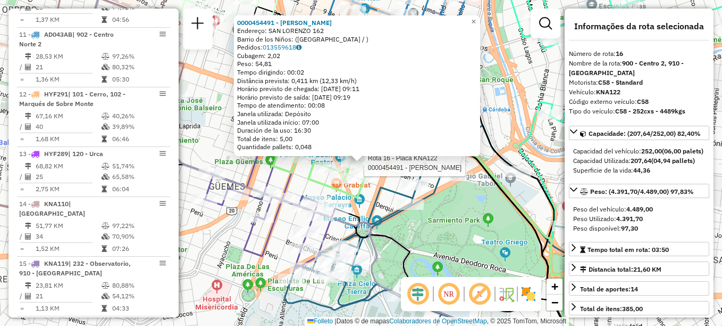
scroll to position [1113, 0]
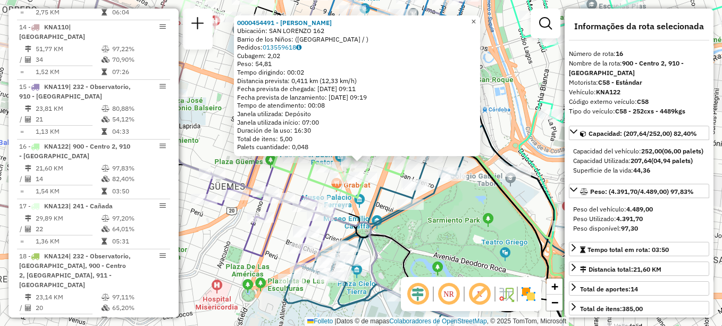
click at [476, 17] on span "×" at bounding box center [473, 21] width 5 height 9
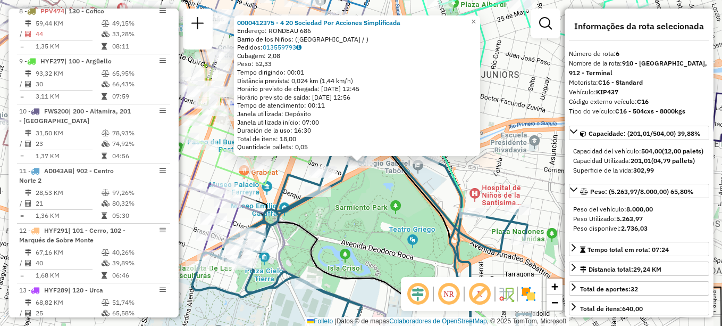
scroll to position [667, 0]
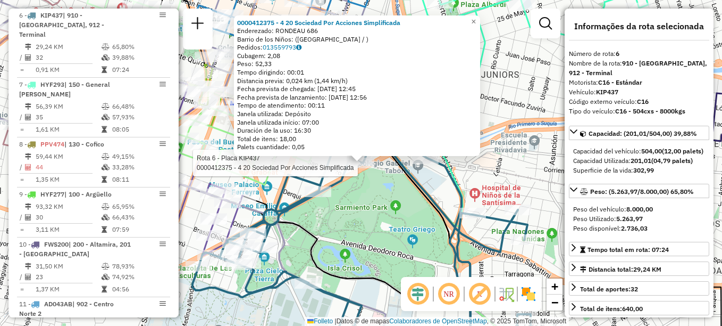
click at [410, 194] on div "Rota 6 - Placa KIP437 0000412375 - 4 20 Sociedad Por Acciones Simplificada 0000…" at bounding box center [361, 163] width 722 height 326
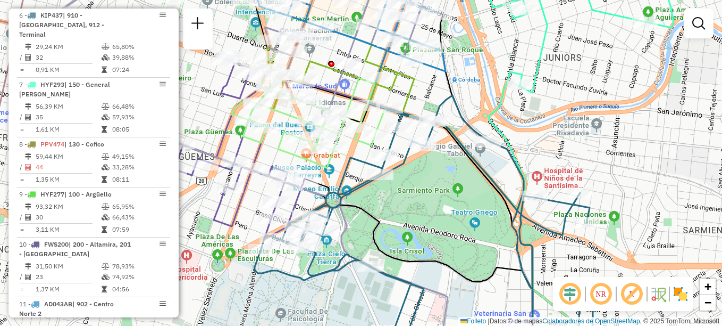
drag, startPoint x: 372, startPoint y: 191, endPoint x: 454, endPoint y: 166, distance: 85.8
click at [454, 166] on div "Janela de atendimento Grade de atendimento Capacidade Transportadoras Veículos …" at bounding box center [361, 163] width 722 height 326
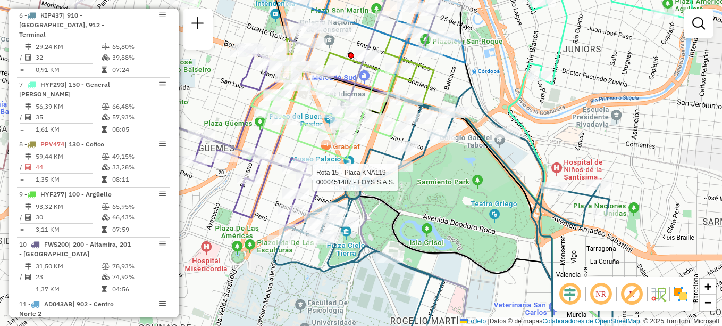
select select "**********"
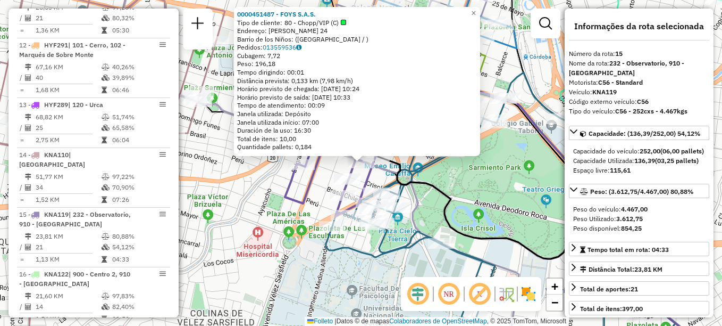
scroll to position [1113, 0]
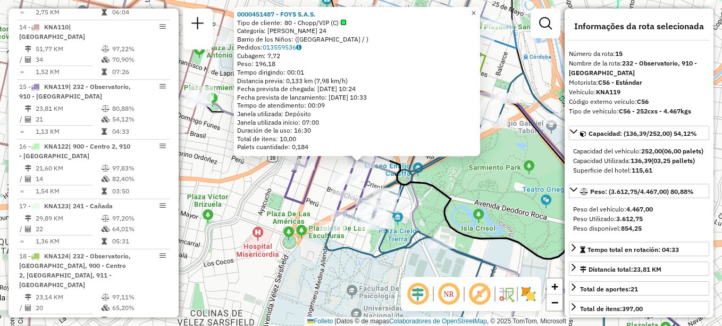
click at [476, 9] on span "×" at bounding box center [473, 13] width 5 height 9
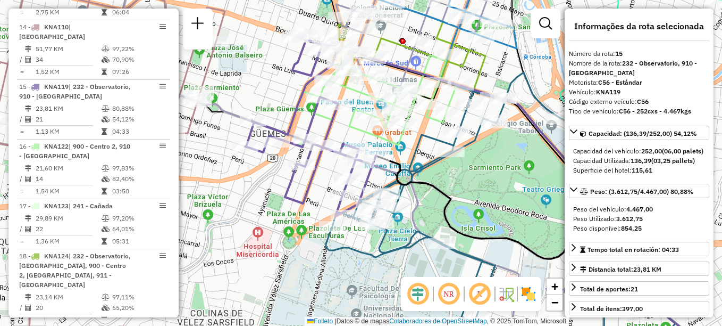
click at [340, 164] on div "Janela de atendimento Grade de atendimento Capacidade Transportadoras Veículos …" at bounding box center [361, 163] width 722 height 326
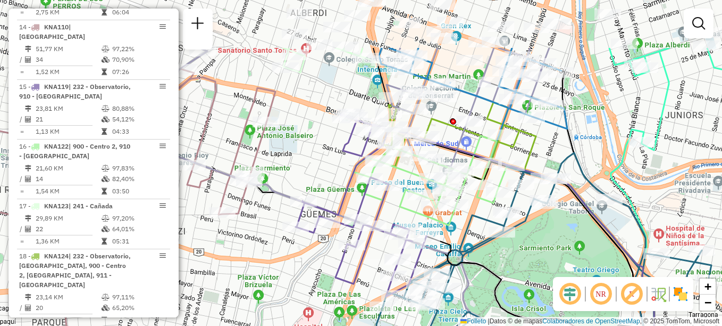
drag, startPoint x: 330, startPoint y: 158, endPoint x: 377, endPoint y: 213, distance: 72.1
click at [382, 239] on div "Janela de atendimento Grade de atendimento Capacidade Transportadoras Veículos …" at bounding box center [361, 163] width 722 height 326
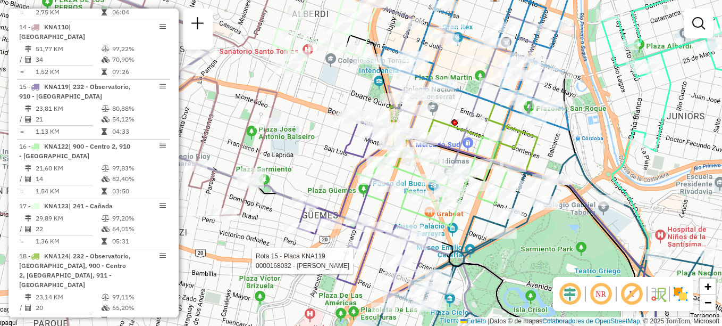
drag, startPoint x: 302, startPoint y: 120, endPoint x: 328, endPoint y: 187, distance: 72.4
click at [328, 187] on div "Rota 15 - Placa KNA119 0000168032 - Pintarelli Carnaghi [PERSON_NAME] Rota 14 -…" at bounding box center [361, 163] width 722 height 326
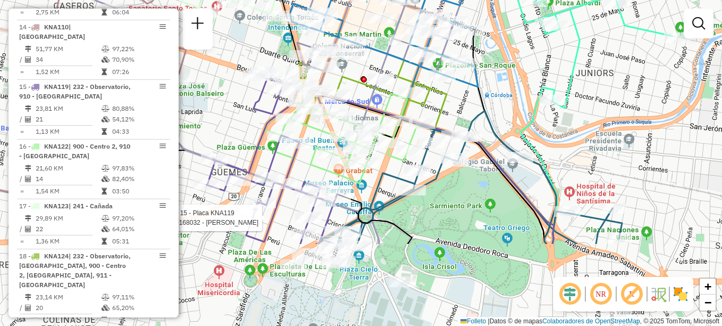
drag, startPoint x: 350, startPoint y: 159, endPoint x: 224, endPoint y: 41, distance: 171.6
click at [226, 41] on div "Rota 15 - Placa KNA119 0000168032 - Pintarelli Carnaghi [PERSON_NAME] de atendi…" at bounding box center [361, 163] width 722 height 326
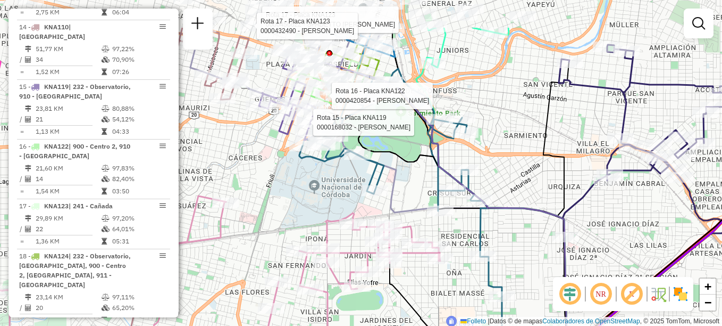
drag, startPoint x: 408, startPoint y: 191, endPoint x: 450, endPoint y: 249, distance: 71.3
click at [450, 249] on div "Rota 15 - Placa KNA119 0000168032 - Pintarelli Carnaghi [PERSON_NAME] Rota 17 -…" at bounding box center [361, 163] width 722 height 326
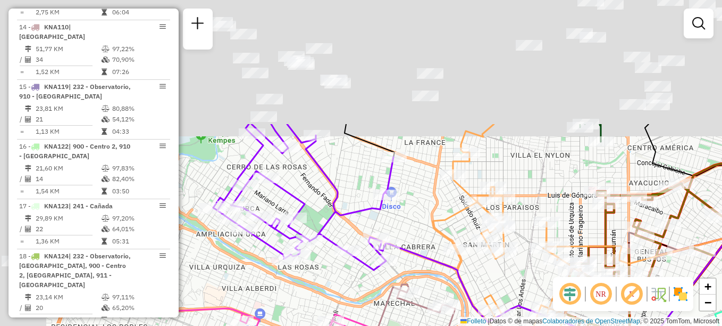
drag, startPoint x: 368, startPoint y: 181, endPoint x: 507, endPoint y: 329, distance: 203.2
click at [507, 325] on html "Aguarde... Pop-up bloqueado! Seu navegador bloqueou automáticamente a abertura …" at bounding box center [361, 163] width 722 height 326
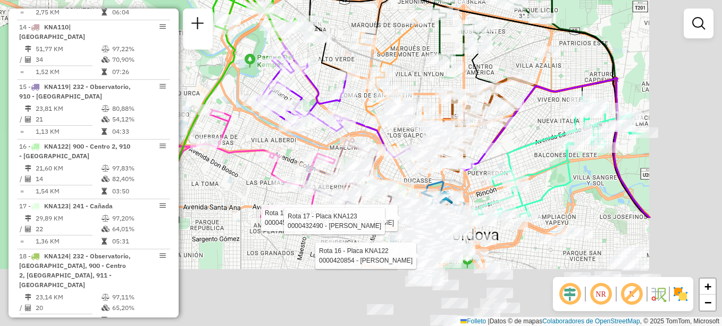
drag, startPoint x: 404, startPoint y: 222, endPoint x: 291, endPoint y: 52, distance: 204.2
click at [263, 28] on div "Rota 17 - Placa KNA123 0000456622 - SPADETTO [PERSON_NAME] Rota 17 - Placa KNA1…" at bounding box center [361, 163] width 722 height 326
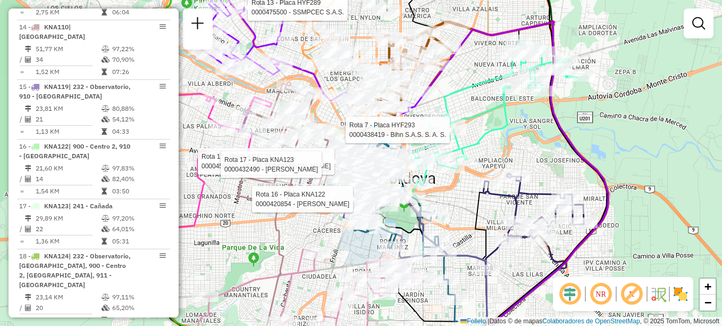
select select "**********"
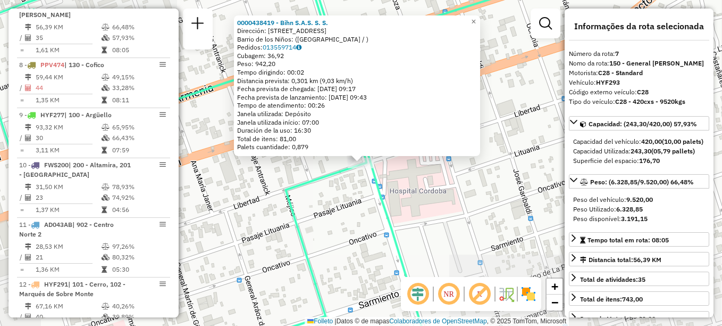
scroll to position [727, 0]
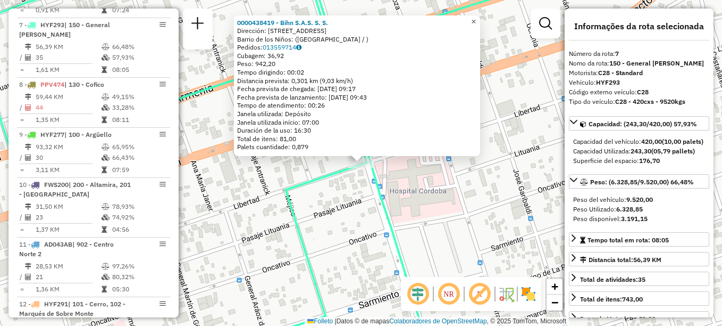
click at [476, 19] on span "×" at bounding box center [473, 21] width 5 height 9
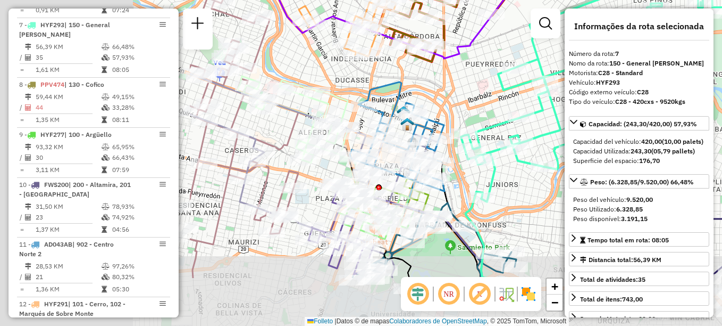
drag, startPoint x: 575, startPoint y: 87, endPoint x: 646, endPoint y: 54, distance: 78.5
click at [646, 54] on hb-router-mapa "Informações da Sessão 1279898 - [DATE] Criação: [DATE] 14:27 Depósito: SAZ AR C…" at bounding box center [361, 163] width 722 height 326
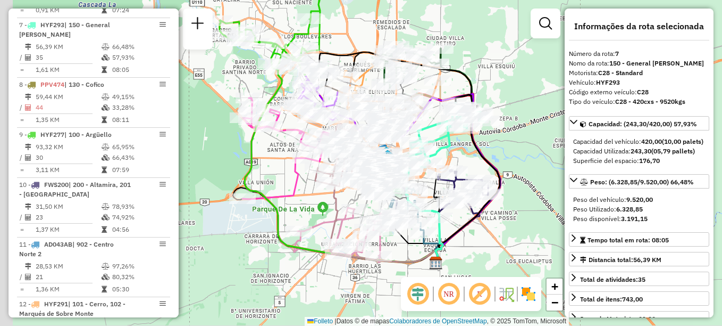
drag, startPoint x: 421, startPoint y: 226, endPoint x: 443, endPoint y: 161, distance: 68.3
click at [443, 161] on div "Janela de atendimento Grade de atendimento Capacidade Transportadoras Veículos …" at bounding box center [361, 163] width 722 height 326
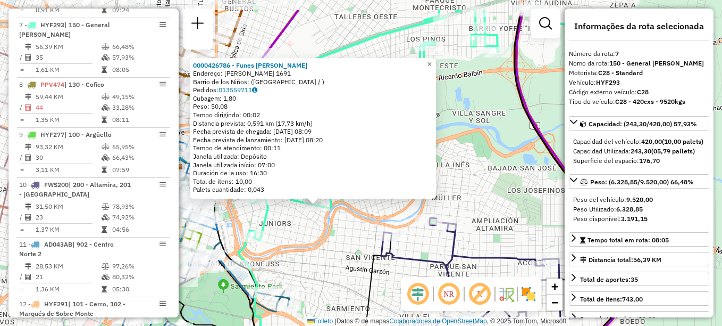
drag, startPoint x: 380, startPoint y: 220, endPoint x: 336, endPoint y: 263, distance: 61.3
click at [336, 263] on div "0000426786 - Funes [PERSON_NAME]: [PERSON_NAME] 1691 Barrio de los Niños: ([GEO…" at bounding box center [361, 163] width 722 height 326
click at [320, 251] on div "0000426786 - Funes [PERSON_NAME]: [PERSON_NAME] 1691 Barrio de los Niños: ([GEO…" at bounding box center [361, 163] width 722 height 326
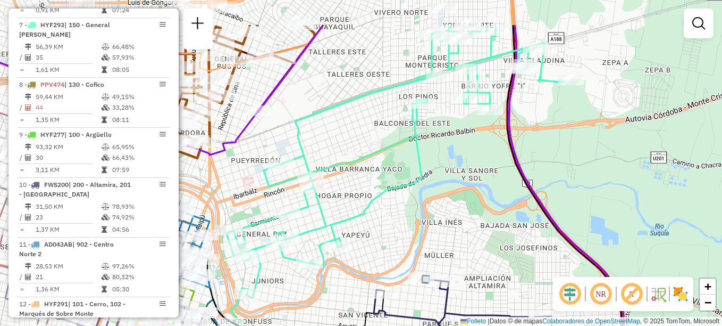
drag, startPoint x: 434, startPoint y: 215, endPoint x: 470, endPoint y: 208, distance: 36.7
click at [470, 208] on div "Janela de atendimento Grade de atendimento Capacidade Transportadoras Veículos …" at bounding box center [361, 163] width 722 height 326
